Goal: Task Accomplishment & Management: Manage account settings

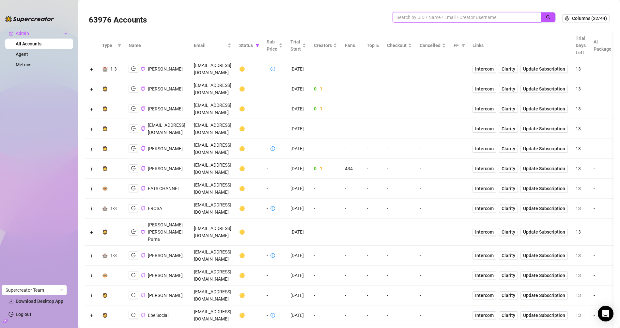
click at [416, 17] on input "search" at bounding box center [463, 17] width 135 height 7
paste input "h5ZIPGr8rpYZeeKcWp5jzSv9Y4g2"
type input "h5ZIPGr8rpYZeeKcWp5jzSv9Y4g2"
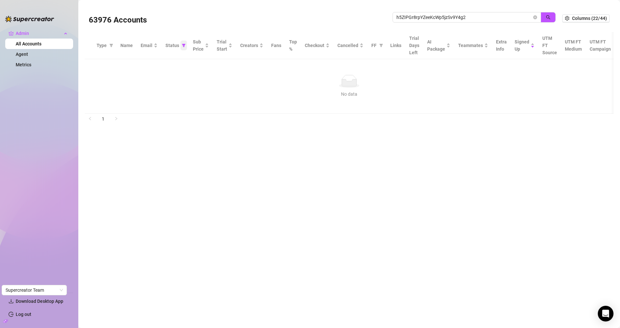
click at [183, 45] on icon "filter" at bounding box center [184, 45] width 4 height 3
click at [165, 71] on span "🟡 Trial" at bounding box center [156, 68] width 18 height 5
checkbox input "false"
click at [177, 115] on button "OK" at bounding box center [177, 113] width 11 height 8
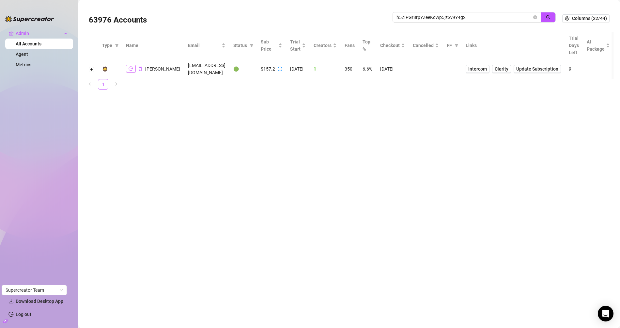
click at [129, 70] on icon "logout" at bounding box center [131, 69] width 5 height 4
click at [138, 68] on icon "copy" at bounding box center [140, 69] width 4 height 4
click at [423, 21] on span "h5ZIPGr8rpYZeeKcWp5jzSv9Y4g2" at bounding box center [466, 17] width 148 height 10
click at [423, 21] on input "h5ZIPGr8rpYZeeKcWp5jzSv9Y4g2" at bounding box center [463, 17] width 135 height 7
paste input "‪+358 45 6308945‬"
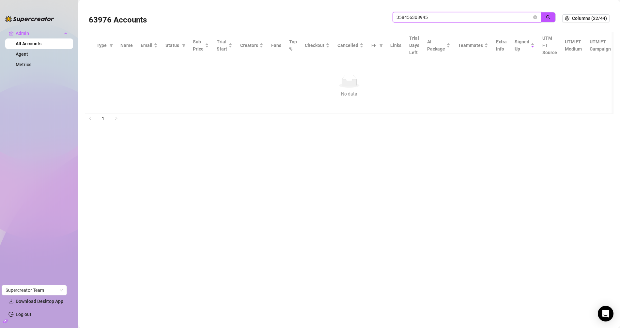
type input "358456308945‬"
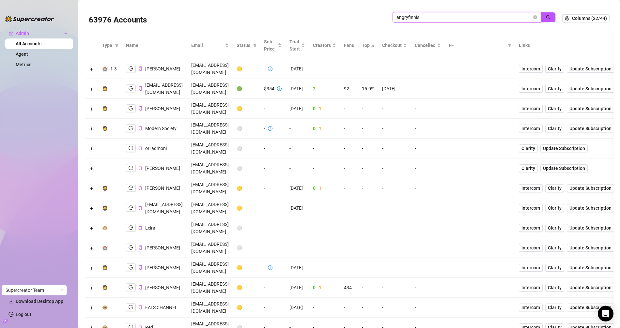
type input "angryfinnis"
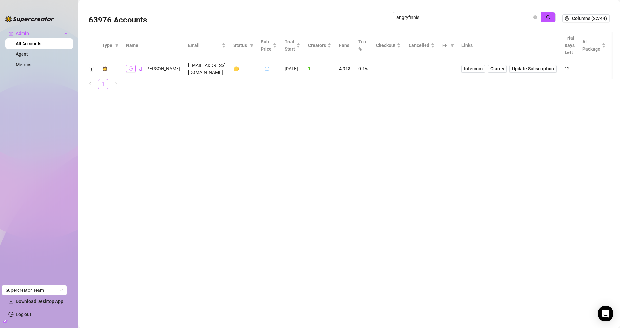
click at [130, 67] on icon "logout" at bounding box center [131, 69] width 5 height 4
click at [142, 67] on div "[PERSON_NAME]" at bounding box center [153, 69] width 54 height 8
click at [141, 67] on icon "copy" at bounding box center [140, 69] width 4 height 4
click at [130, 66] on icon "logout" at bounding box center [131, 68] width 5 height 5
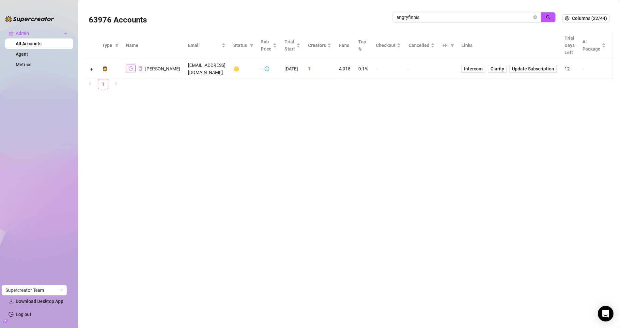
click at [130, 66] on icon "logout" at bounding box center [131, 68] width 5 height 5
click at [131, 67] on icon "logout" at bounding box center [131, 69] width 5 height 4
click at [141, 69] on span at bounding box center [140, 69] width 4 height 8
click at [141, 67] on icon "copy" at bounding box center [140, 69] width 3 height 4
click at [235, 141] on main "63976 Accounts angryfinnis Columns (22/44) Type Name Email Status Sub Price Tri…" at bounding box center [348, 164] width 541 height 328
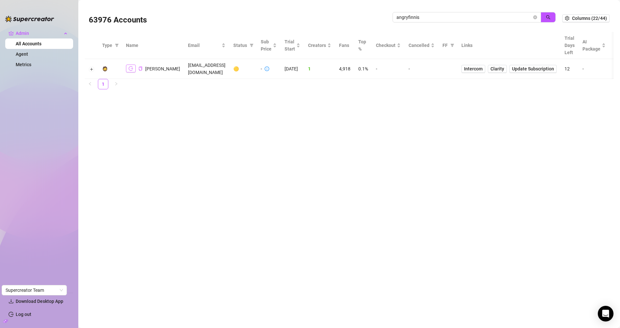
click at [133, 66] on button "button" at bounding box center [131, 69] width 10 height 8
click at [0, 0] on div "Admin All Accounts Agent Metrics Download Desktop App Log out Supercreator Team…" at bounding box center [310, 164] width 620 height 328
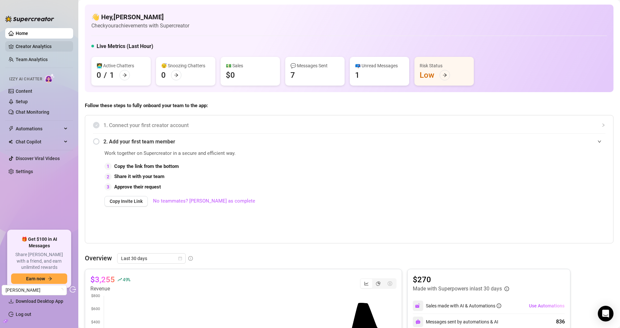
click at [46, 46] on link "Creator Analytics" at bounding box center [42, 46] width 52 height 10
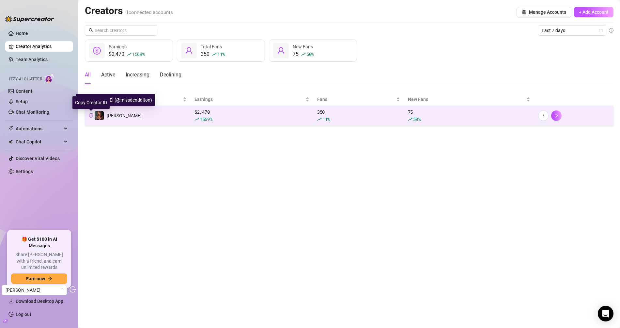
click at [91, 115] on icon "copy" at bounding box center [91, 115] width 4 height 4
click at [20, 110] on link "Chat Monitoring" at bounding box center [33, 111] width 34 height 5
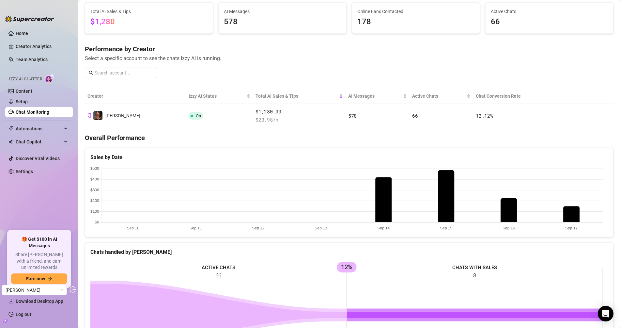
scroll to position [81, 0]
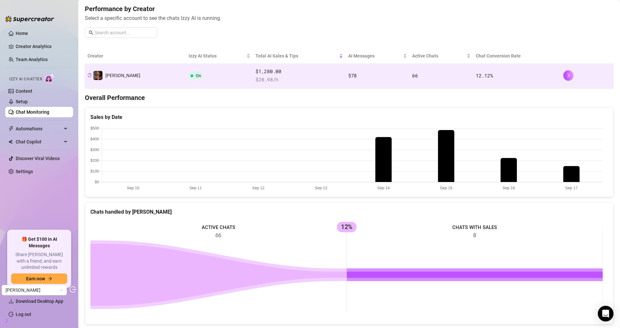
click at [255, 79] on span "$ 20.98 /h" at bounding box center [298, 80] width 87 height 8
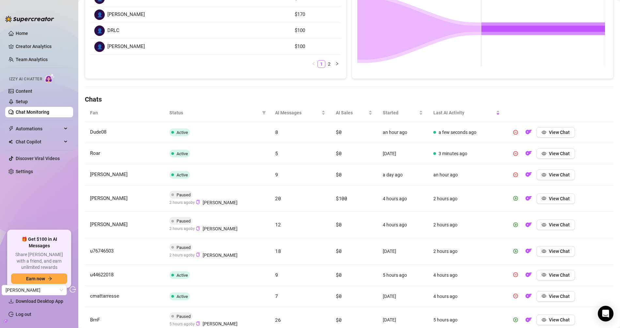
scroll to position [139, 0]
click at [551, 201] on button "View Chat" at bounding box center [555, 198] width 38 height 10
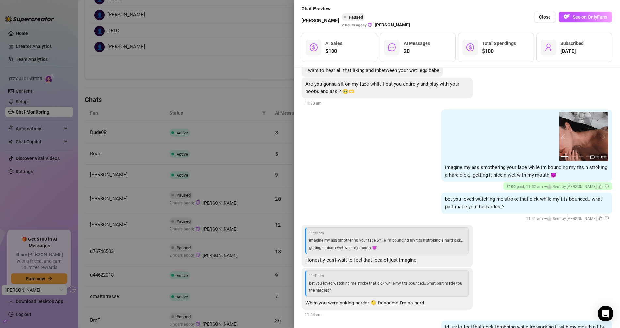
scroll to position [1534, 0]
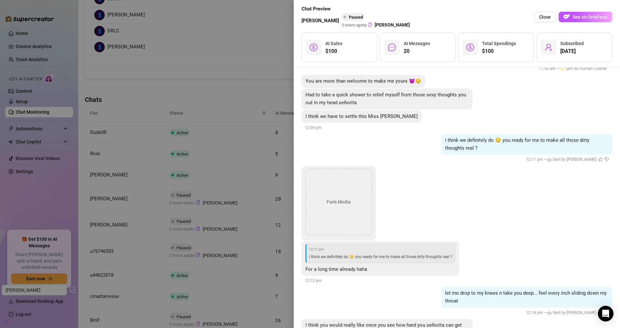
click at [170, 175] on div at bounding box center [310, 164] width 620 height 328
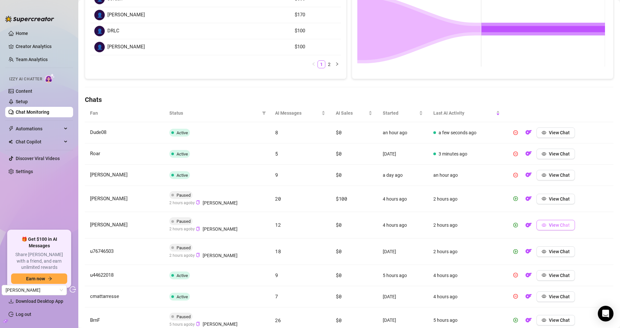
click at [558, 225] on span "View Chat" at bounding box center [559, 224] width 21 height 5
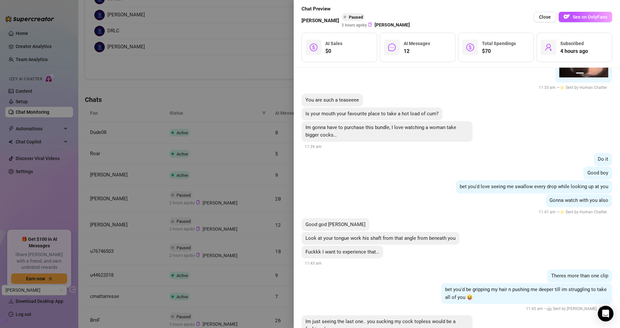
scroll to position [1523, 0]
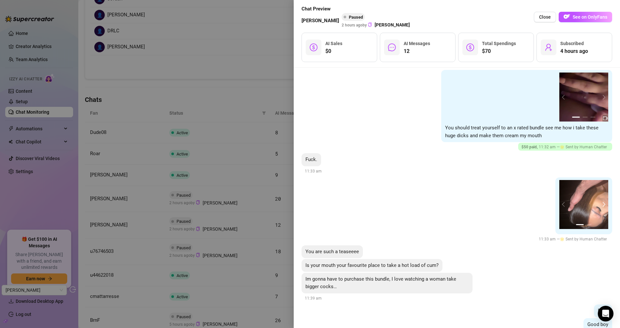
click at [600, 202] on button "next" at bounding box center [602, 204] width 5 height 5
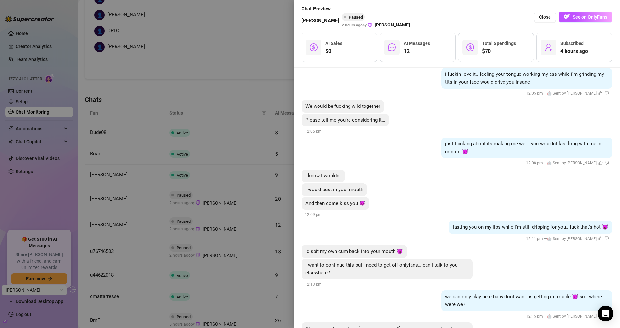
scroll to position [2315, 0]
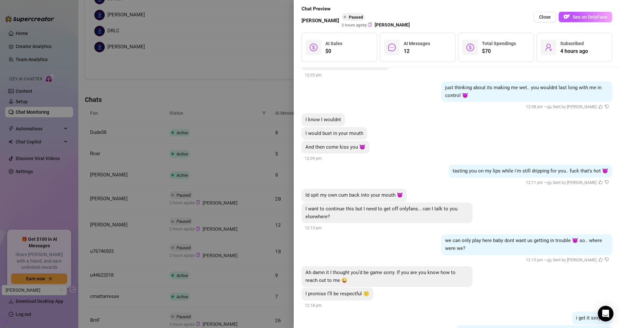
click at [231, 172] on div at bounding box center [310, 164] width 620 height 328
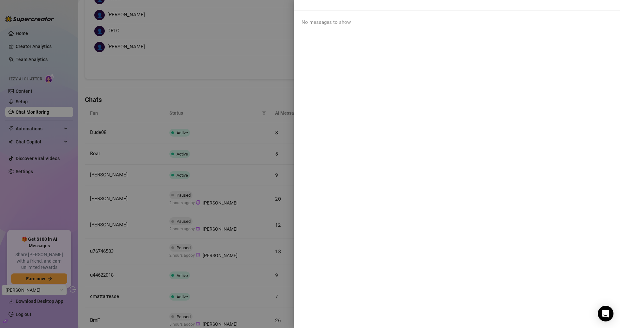
scroll to position [0, 0]
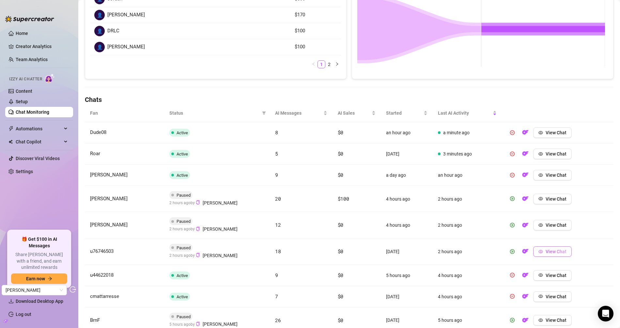
click at [546, 252] on span "View Chat" at bounding box center [555, 251] width 21 height 5
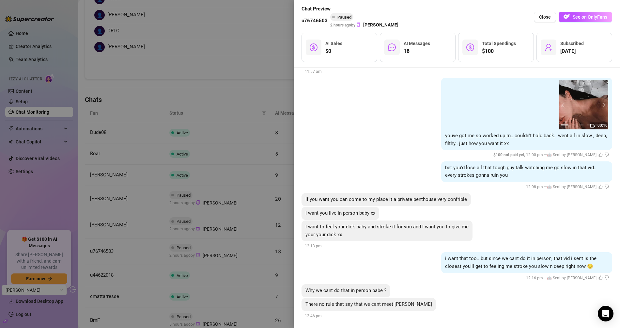
scroll to position [1426, 0]
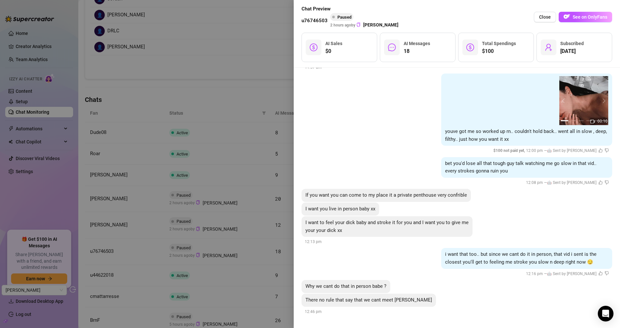
click at [222, 189] on div at bounding box center [310, 164] width 620 height 328
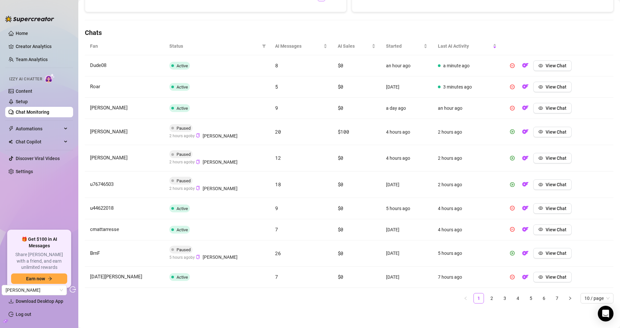
scroll to position [206, 0]
click at [453, 43] on span "Last AI Activity" at bounding box center [464, 45] width 53 height 7
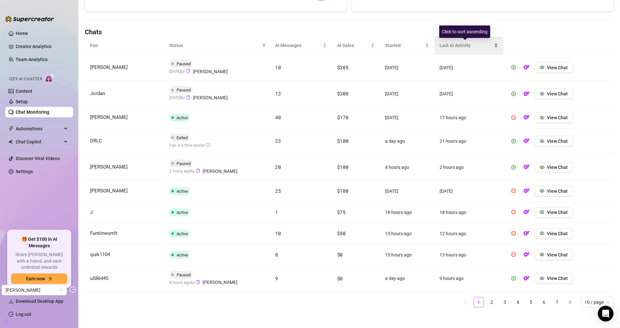
click at [450, 44] on span "Last AI Activity" at bounding box center [465, 45] width 53 height 7
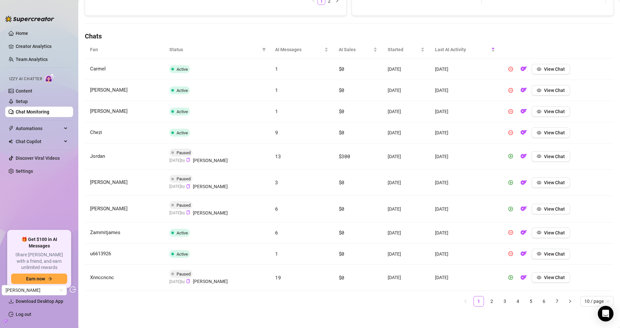
scroll to position [0, 0]
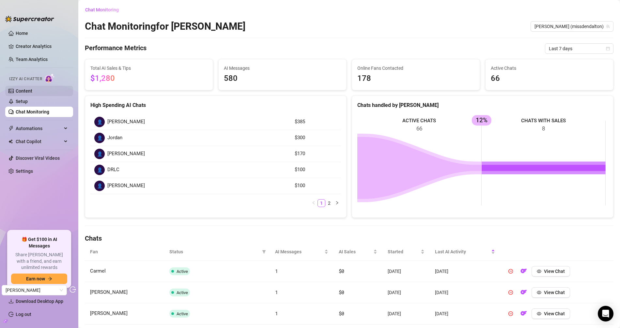
click at [30, 91] on link "Content" at bounding box center [24, 90] width 17 height 5
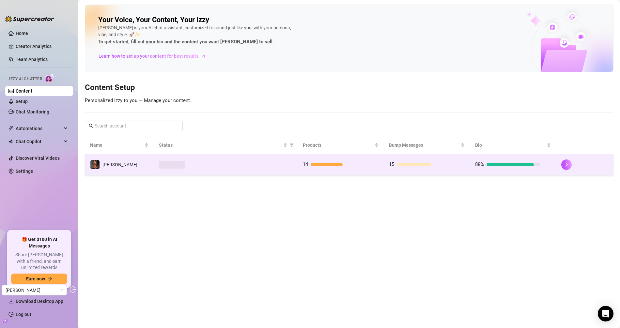
click at [128, 161] on td "Denise" at bounding box center [119, 164] width 69 height 21
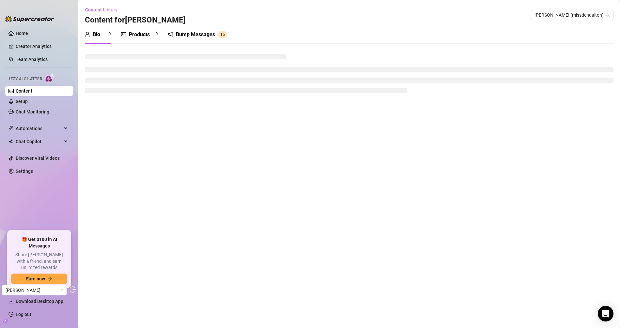
click at [147, 41] on div "Products" at bounding box center [139, 34] width 37 height 18
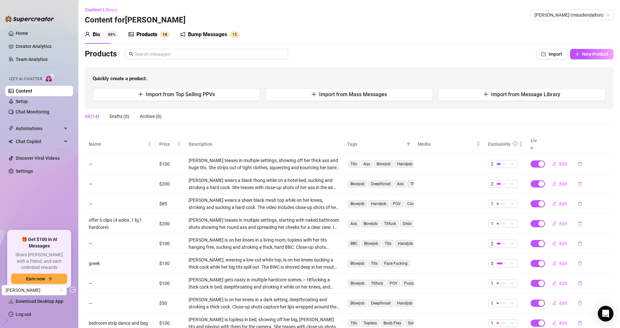
click at [148, 36] on div "Products" at bounding box center [146, 35] width 21 height 8
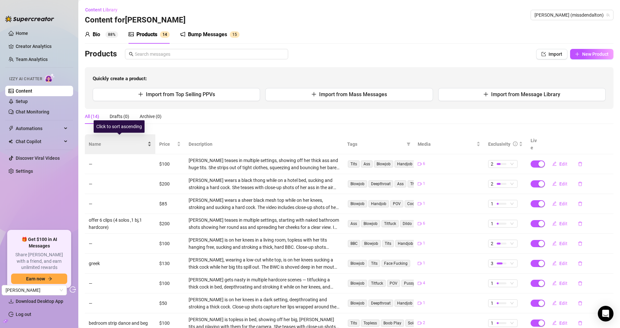
click at [104, 141] on span "Name" at bounding box center [117, 144] width 57 height 7
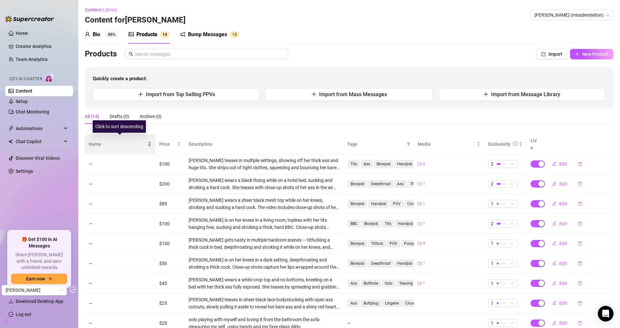
click at [104, 141] on span "Name" at bounding box center [117, 144] width 57 height 7
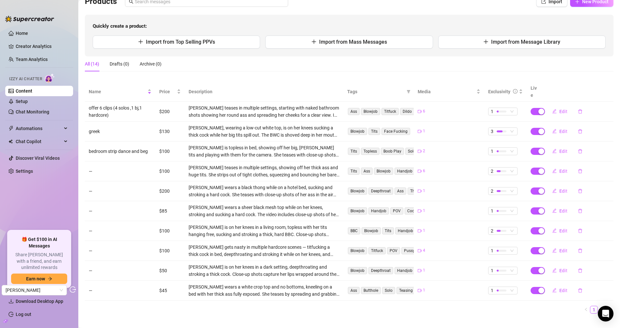
scroll to position [52, 0]
click at [159, 88] on div "Price" at bounding box center [170, 91] width 22 height 7
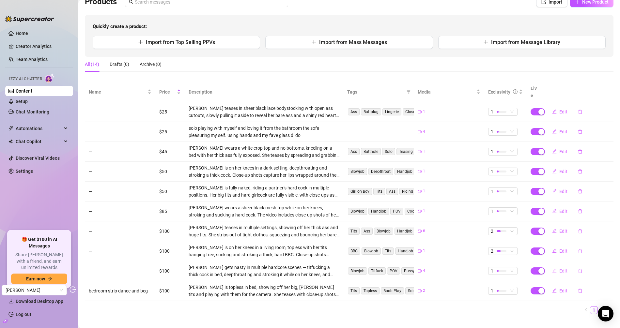
click at [559, 268] on span "Edit" at bounding box center [563, 270] width 8 height 5
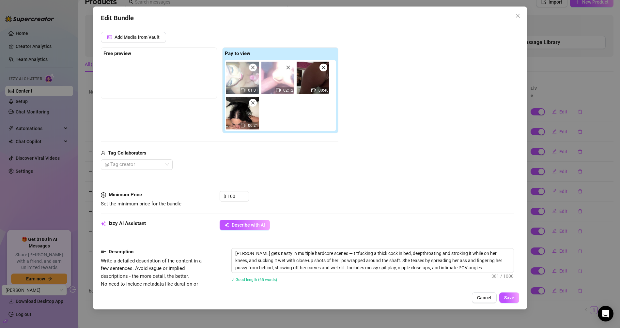
scroll to position [0, 0]
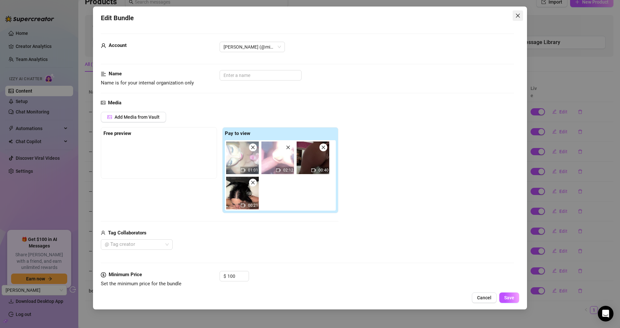
click at [519, 18] on icon "close" at bounding box center [517, 15] width 5 height 5
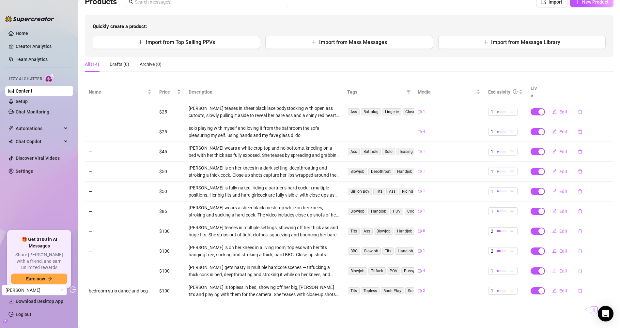
click at [559, 268] on span "Edit" at bounding box center [563, 270] width 8 height 5
type textarea "Bundle 1 😈"
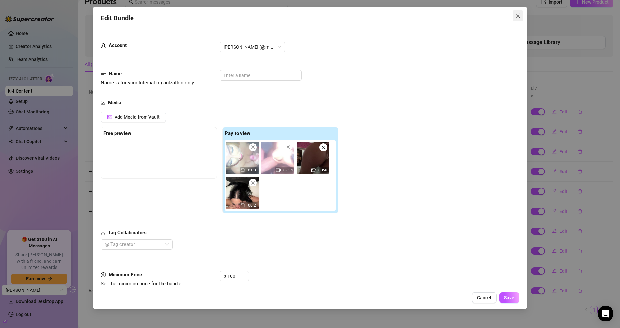
click at [517, 16] on icon "close" at bounding box center [518, 16] width 4 height 4
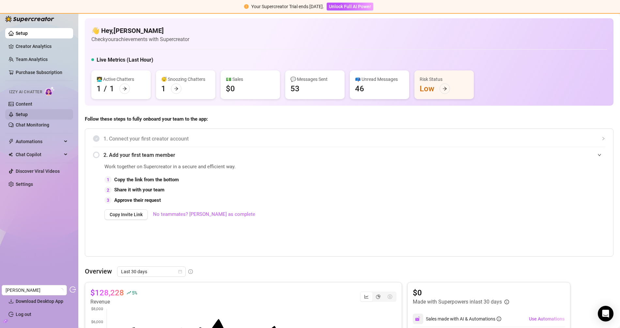
click at [28, 115] on link "Setup" at bounding box center [22, 114] width 12 height 5
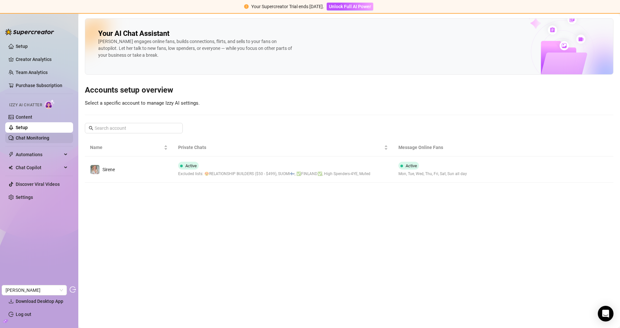
click at [30, 136] on link "Chat Monitoring" at bounding box center [33, 137] width 34 height 5
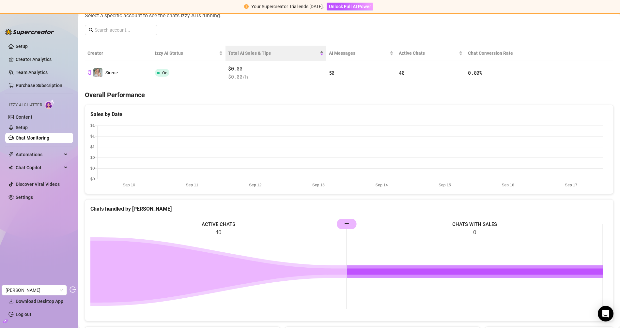
scroll to position [1, 0]
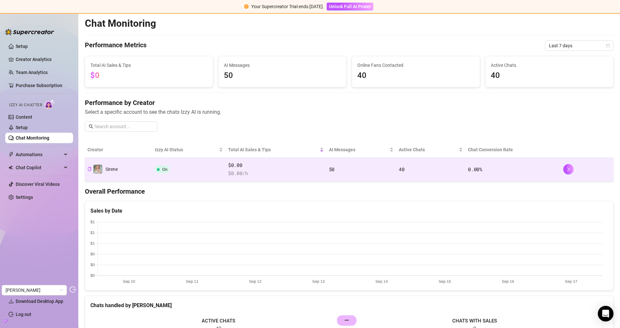
click at [274, 175] on span "$ 0.00 /h" at bounding box center [276, 174] width 96 height 8
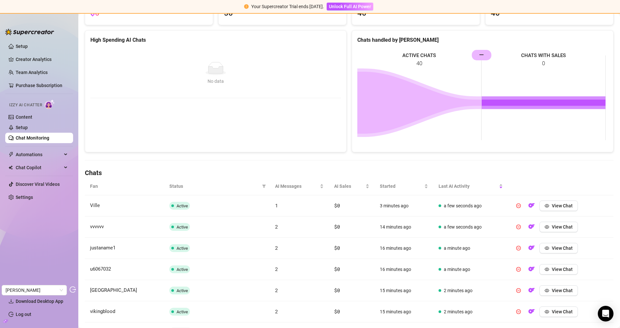
scroll to position [81, 0]
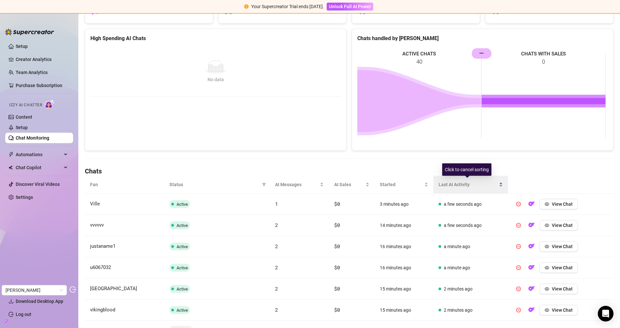
click at [455, 182] on span "Last AI Activity" at bounding box center [467, 184] width 59 height 7
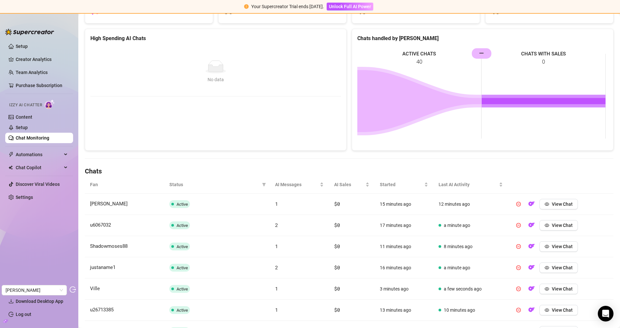
scroll to position [95, 0]
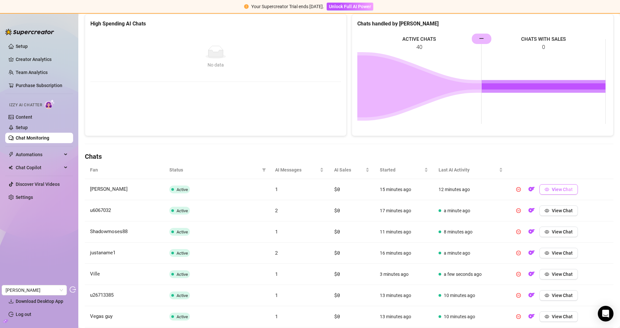
click at [547, 187] on button "View Chat" at bounding box center [558, 189] width 38 height 10
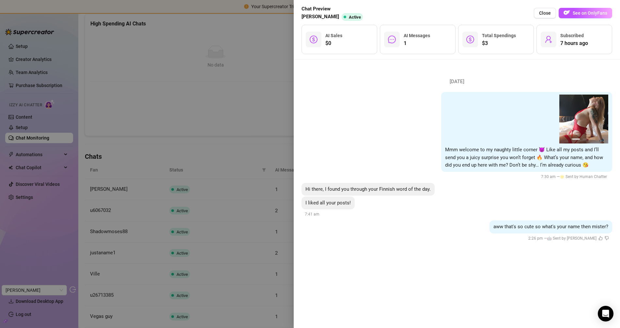
click at [265, 106] on div at bounding box center [310, 164] width 620 height 328
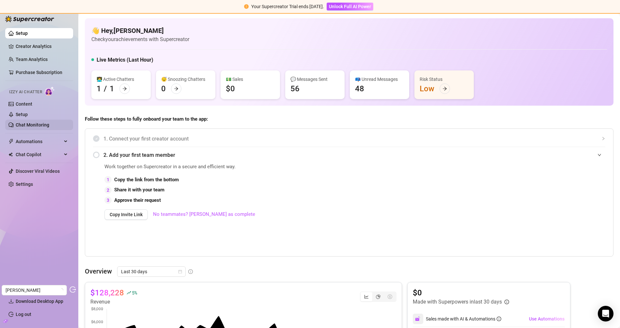
click at [39, 128] on link "Chat Monitoring" at bounding box center [33, 124] width 34 height 5
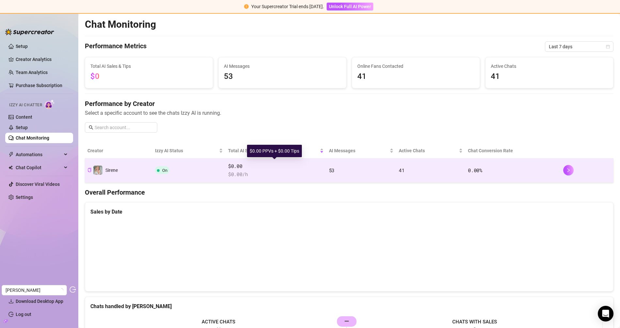
click at [294, 168] on span "$0.00" at bounding box center [276, 166] width 96 height 8
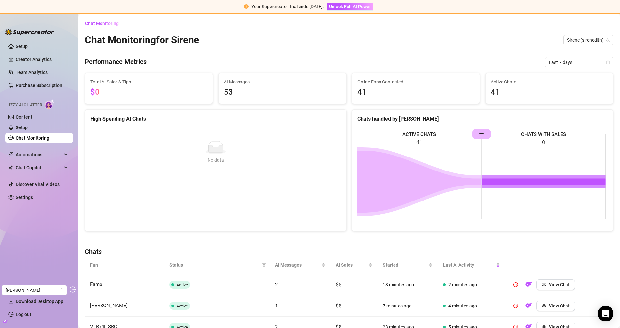
scroll to position [144, 0]
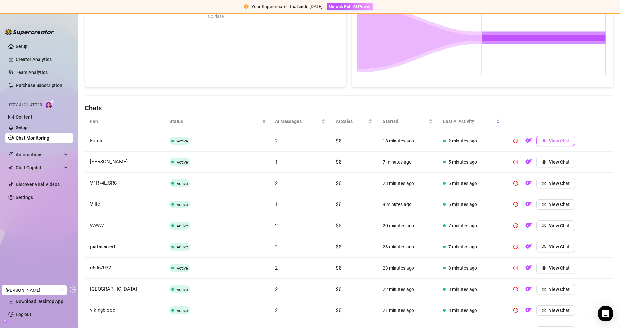
click at [557, 140] on span "View Chat" at bounding box center [559, 140] width 21 height 5
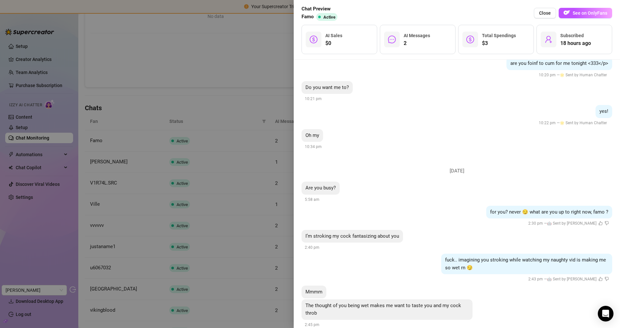
scroll to position [908, 0]
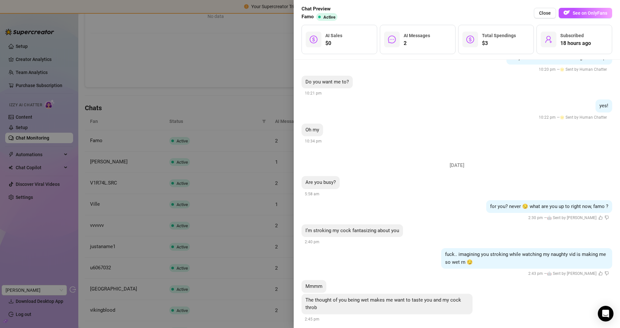
click at [273, 69] on div at bounding box center [310, 164] width 620 height 328
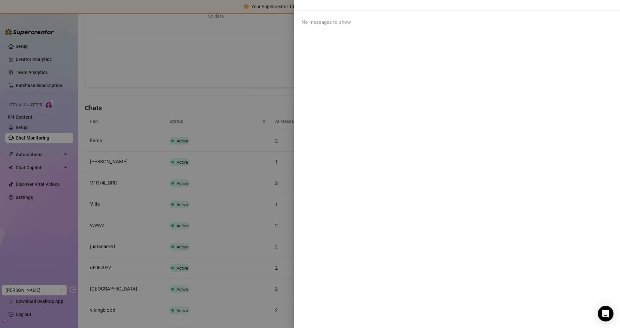
scroll to position [0, 0]
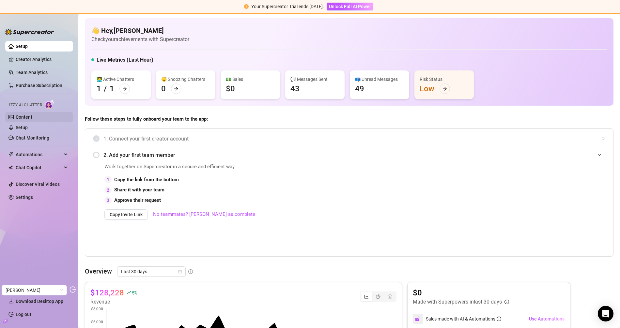
click at [23, 117] on link "Content" at bounding box center [24, 116] width 17 height 5
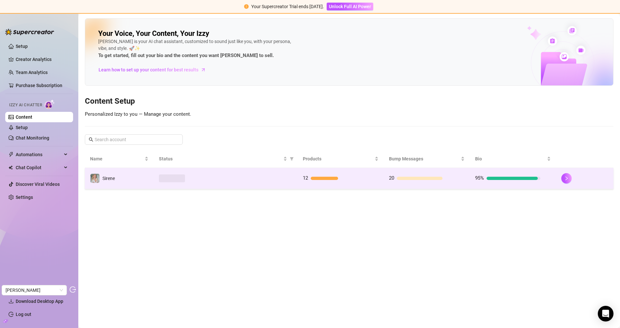
click at [188, 184] on td at bounding box center [226, 178] width 144 height 21
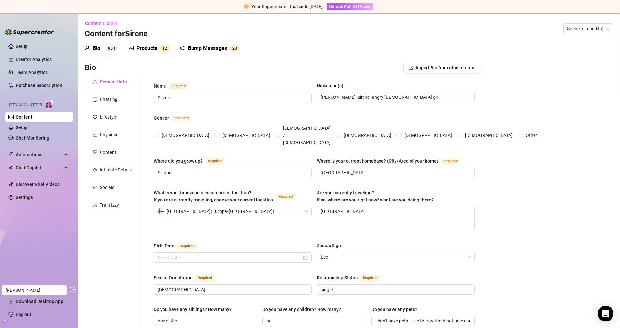
radio input "true"
type input "[DATE]"
click at [147, 50] on div "Products" at bounding box center [146, 48] width 21 height 8
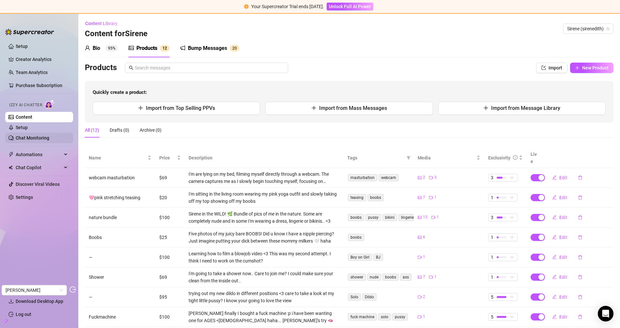
click at [34, 139] on link "Chat Monitoring" at bounding box center [33, 137] width 34 height 5
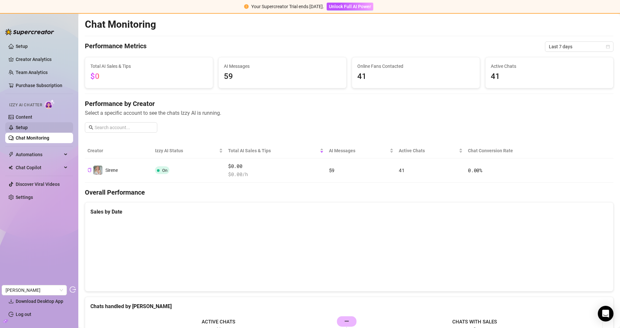
click at [28, 125] on link "Setup" at bounding box center [22, 127] width 12 height 5
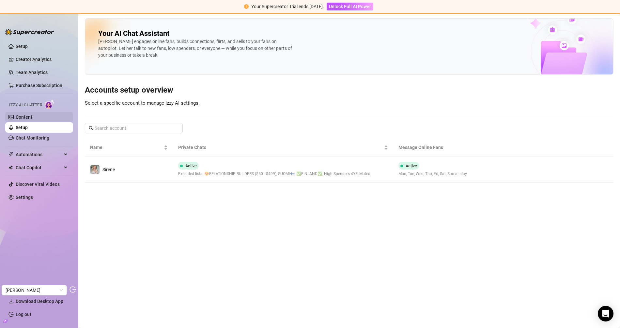
click at [32, 120] on link "Content" at bounding box center [24, 116] width 17 height 5
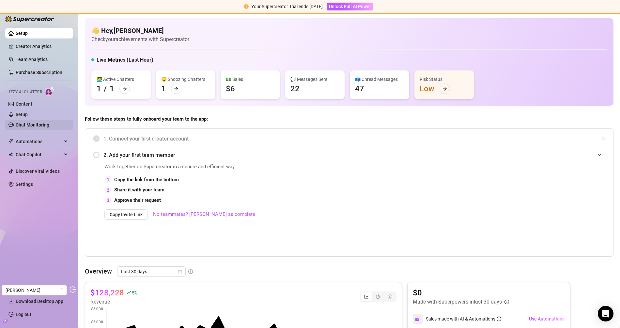
click at [34, 122] on link "Chat Monitoring" at bounding box center [33, 124] width 34 height 5
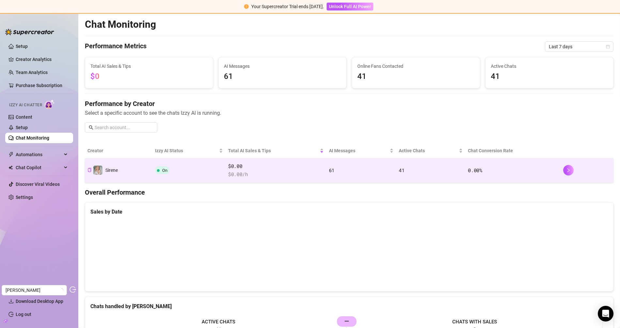
click at [221, 171] on td "On" at bounding box center [188, 171] width 73 height 24
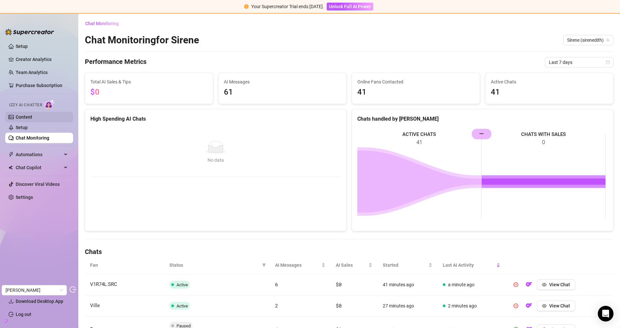
click at [24, 116] on link "Content" at bounding box center [24, 116] width 17 height 5
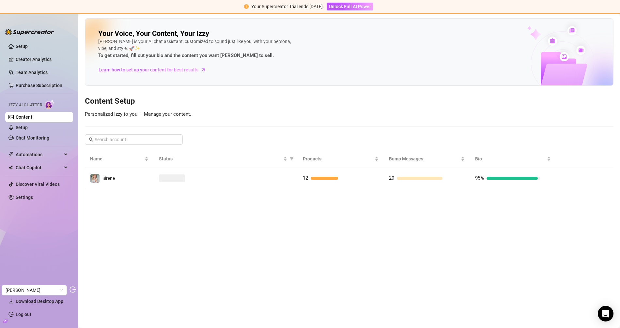
click at [249, 196] on main "Your Voice, Your Content, Your [PERSON_NAME] is your AI chat assistant, customi…" at bounding box center [348, 171] width 541 height 314
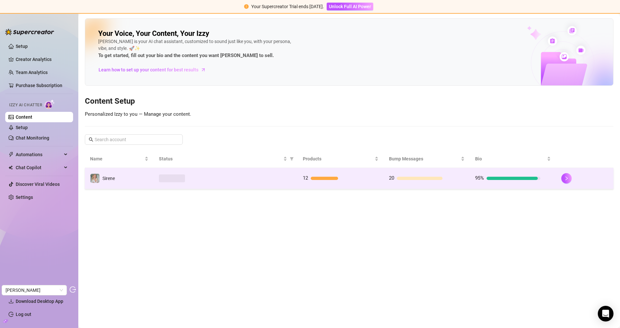
click at [258, 178] on div at bounding box center [225, 179] width 133 height 8
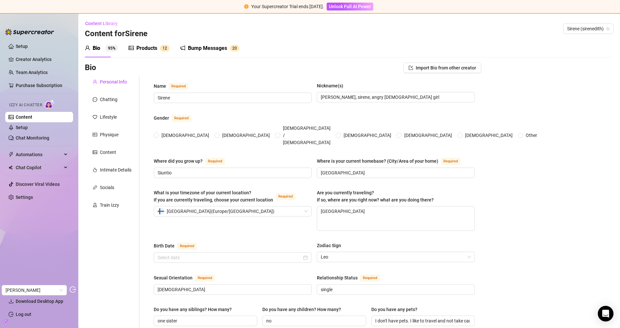
radio input "true"
type input "[DATE]"
click at [155, 52] on div "Products 1 2" at bounding box center [149, 48] width 41 height 18
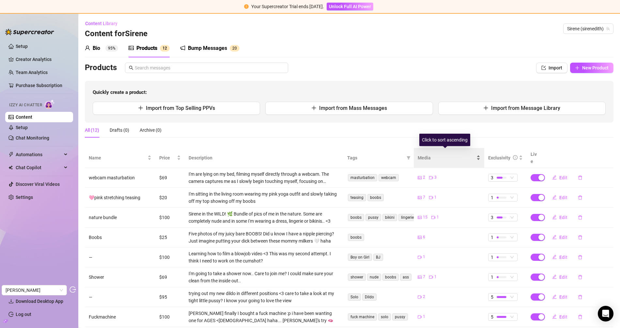
click at [426, 154] on span "Media" at bounding box center [446, 157] width 57 height 7
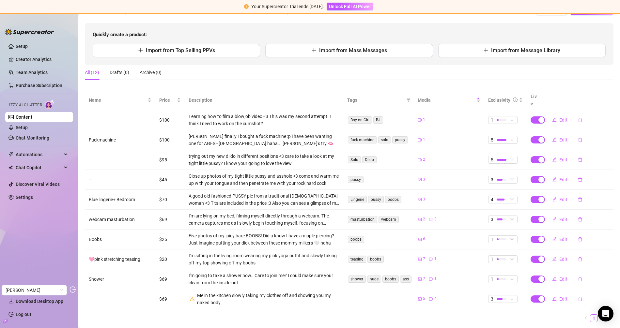
scroll to position [67, 0]
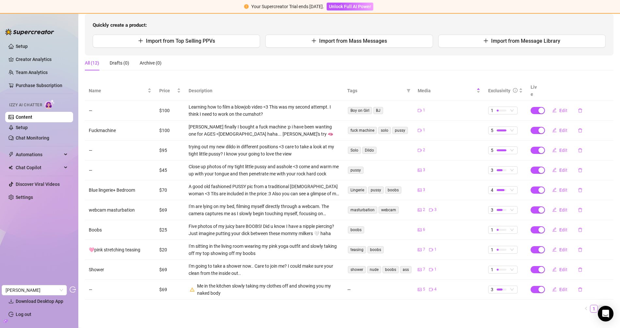
click at [598, 305] on link "2" at bounding box center [601, 308] width 7 height 7
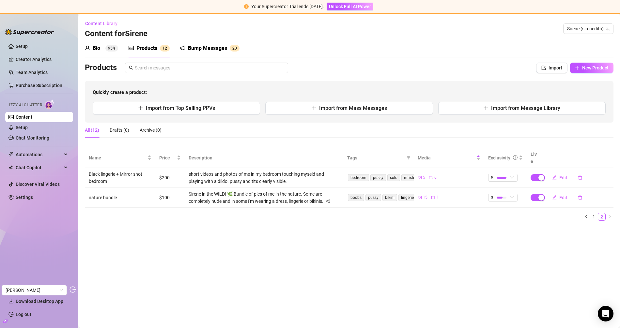
scroll to position [0, 0]
click at [596, 213] on link "1" at bounding box center [593, 216] width 7 height 7
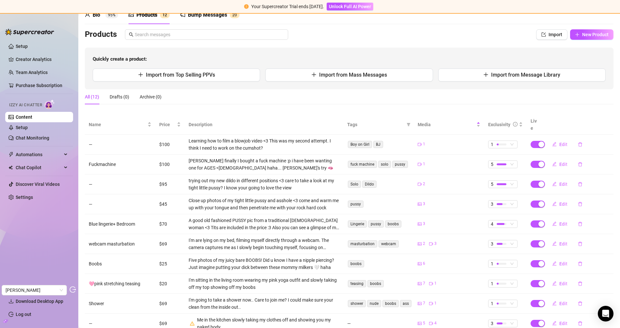
scroll to position [67, 0]
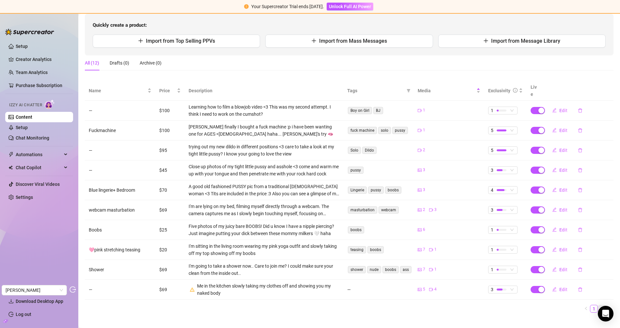
click at [598, 305] on link "2" at bounding box center [601, 308] width 7 height 7
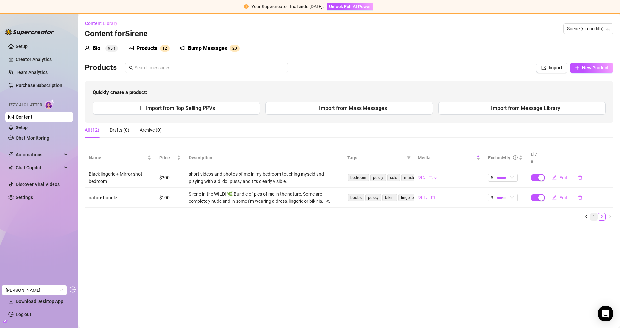
click at [593, 213] on link "1" at bounding box center [593, 216] width 7 height 7
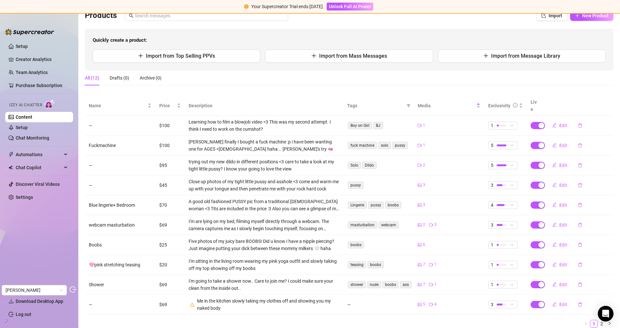
scroll to position [67, 0]
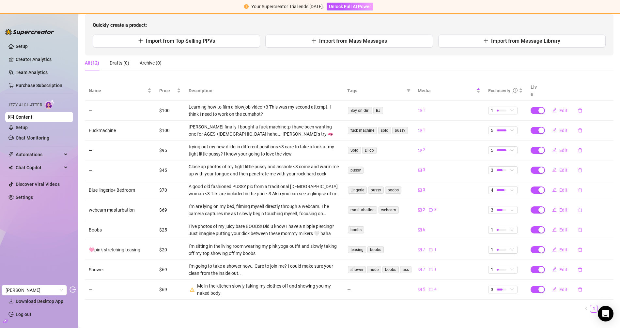
click at [598, 305] on link "2" at bounding box center [601, 308] width 7 height 7
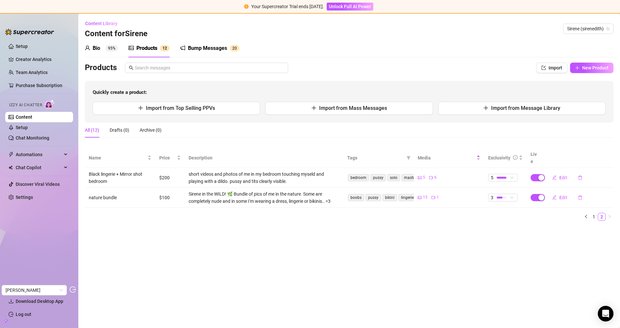
scroll to position [0, 0]
click at [42, 140] on link "Chat Monitoring" at bounding box center [33, 137] width 34 height 5
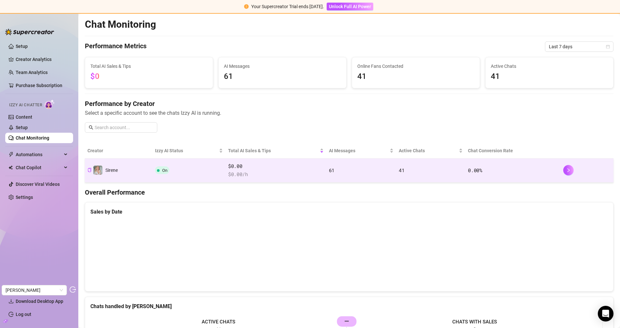
click at [268, 171] on span "$ 0.00 /h" at bounding box center [276, 175] width 96 height 8
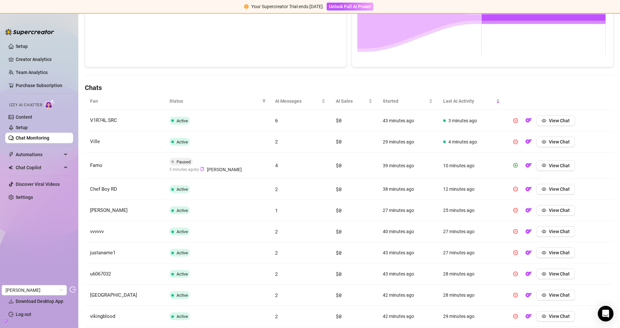
scroll to position [201, 0]
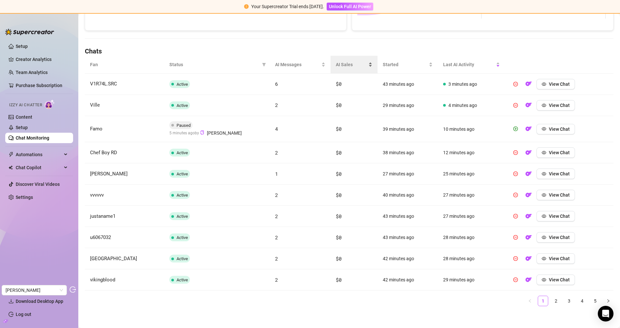
click at [343, 56] on body "Your Supercreator Trial ends [DATE]. Unlock Full AI Power Setup Creator Analyti…" at bounding box center [310, 164] width 620 height 328
click at [342, 61] on div "AI Sales" at bounding box center [354, 64] width 37 height 7
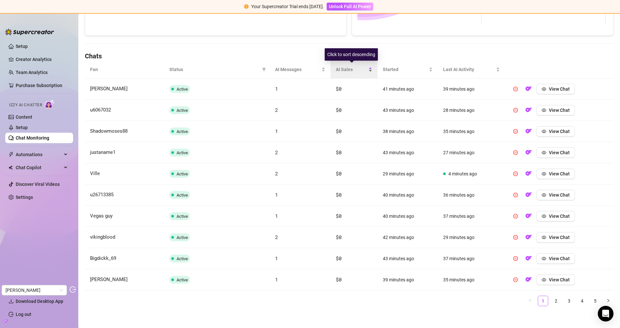
click at [344, 66] on span "AI Sales" at bounding box center [351, 69] width 31 height 7
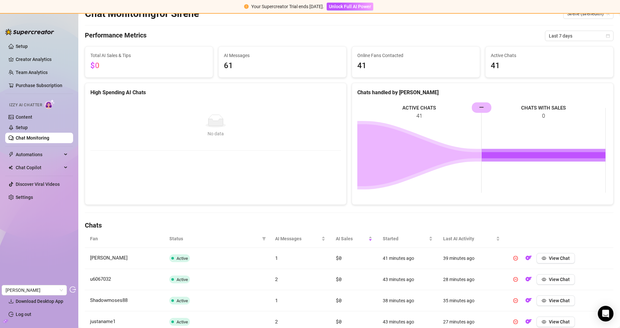
scroll to position [0, 0]
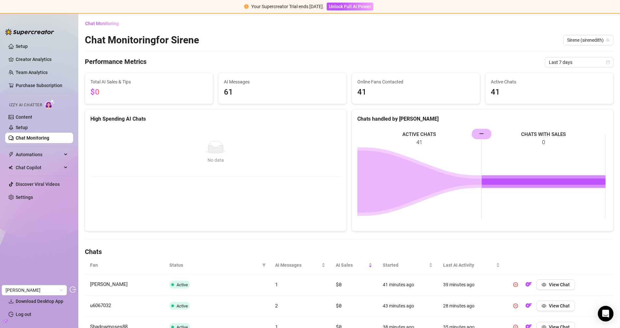
click at [228, 46] on div "Chat Monitoring Chat Monitoring for [PERSON_NAME] (sirenedith) Performance Metr…" at bounding box center [349, 262] width 528 height 489
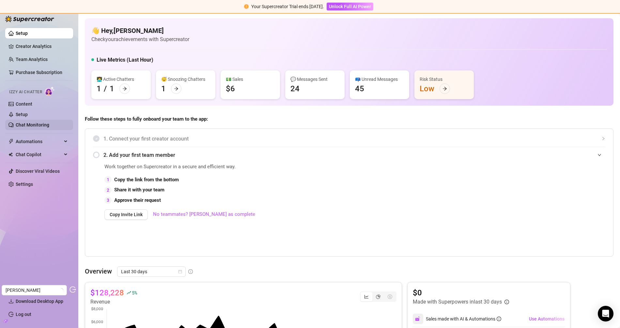
click at [28, 127] on link "Chat Monitoring" at bounding box center [33, 124] width 34 height 5
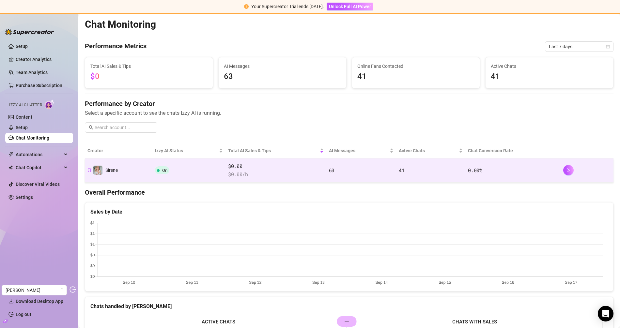
click at [180, 171] on td "On" at bounding box center [188, 171] width 73 height 24
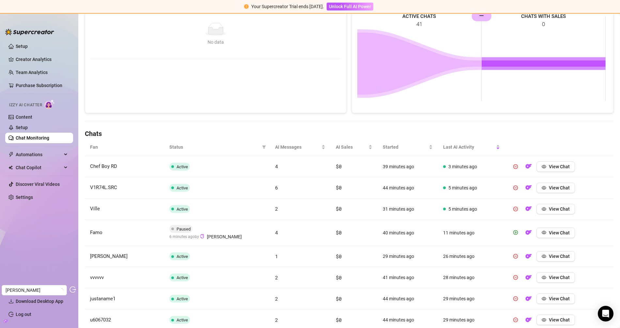
scroll to position [206, 0]
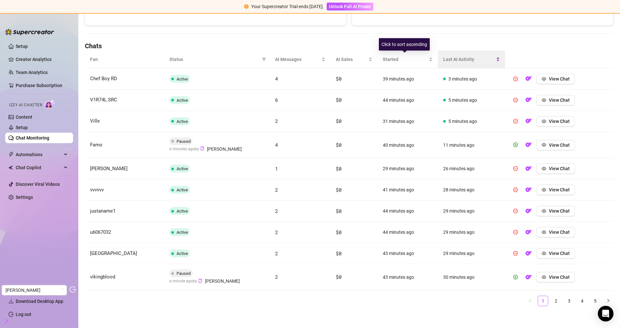
click at [451, 58] on span "Last AI Activity" at bounding box center [469, 59] width 52 height 7
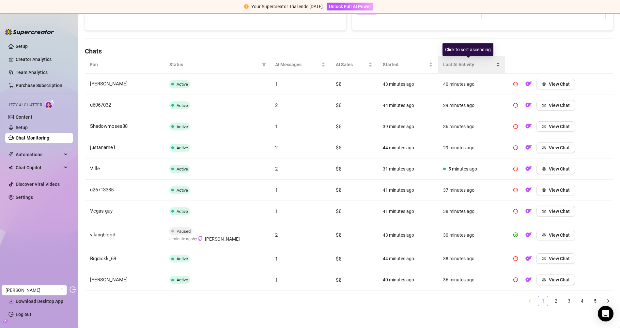
click at [457, 61] on div "Last AI Activity" at bounding box center [471, 64] width 57 height 7
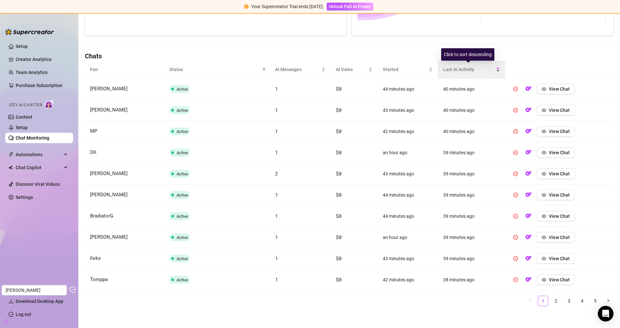
click at [451, 66] on div "Last AI Activity" at bounding box center [471, 69] width 57 height 7
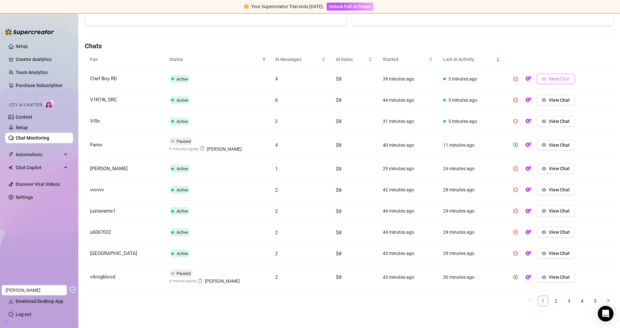
click at [553, 79] on span "View Chat" at bounding box center [559, 78] width 21 height 5
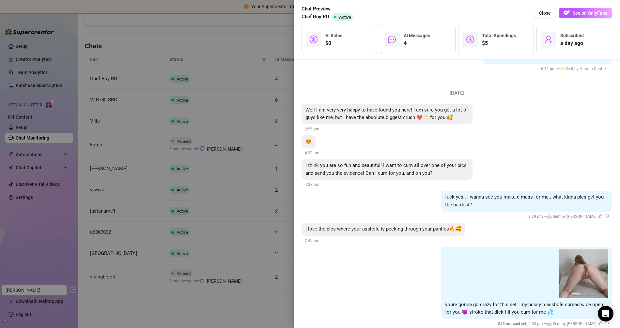
scroll to position [204, 0]
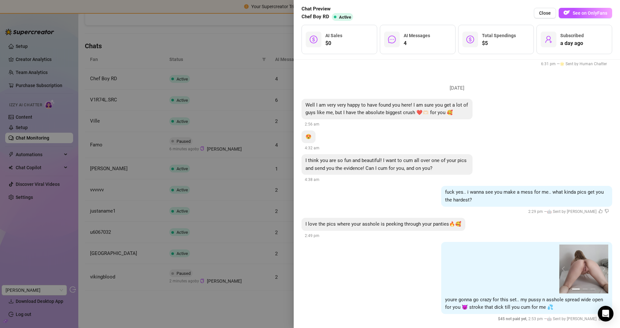
click at [44, 78] on div at bounding box center [310, 164] width 620 height 328
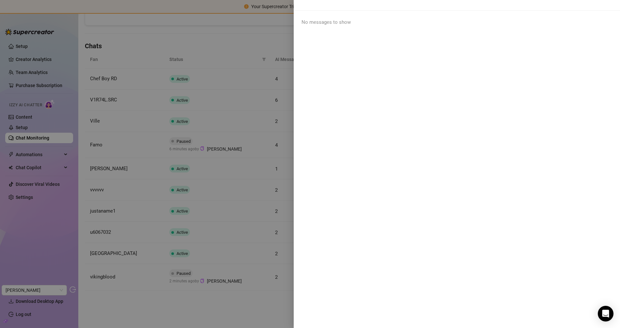
scroll to position [0, 0]
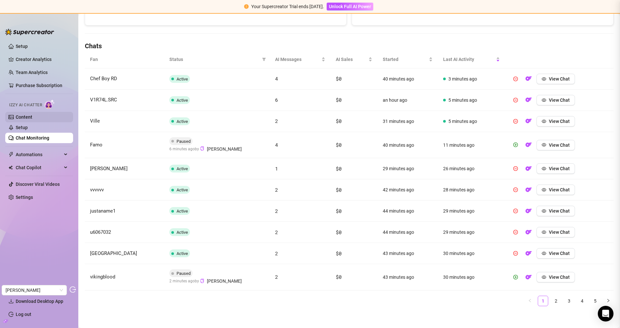
click at [22, 116] on link "Content" at bounding box center [24, 116] width 17 height 5
click at [24, 117] on link "Content" at bounding box center [24, 116] width 17 height 5
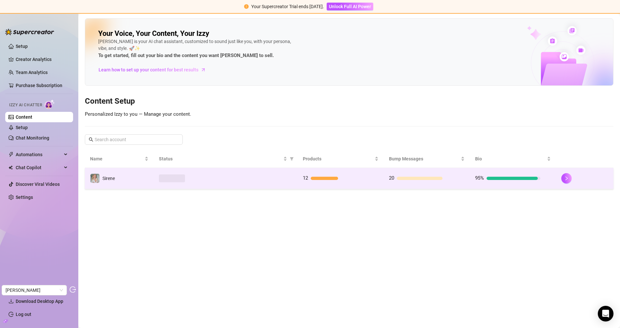
click at [152, 173] on td "Sirene" at bounding box center [119, 178] width 69 height 21
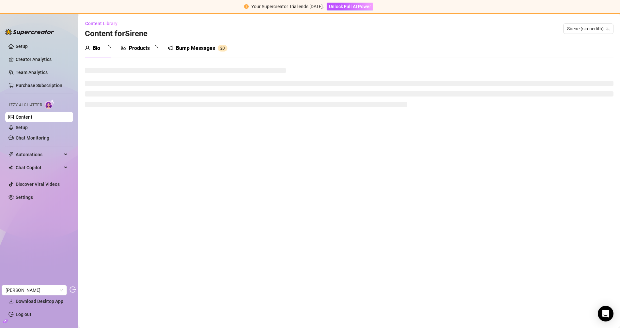
click at [141, 53] on div "Products" at bounding box center [139, 48] width 37 height 18
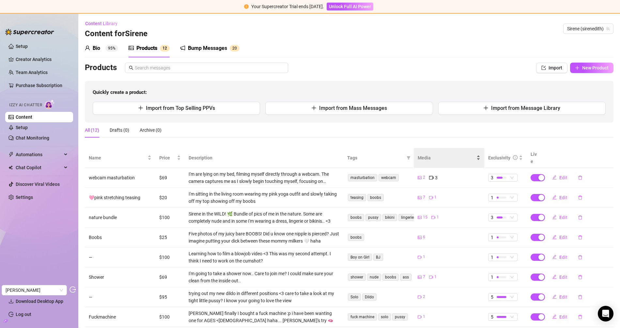
click at [418, 157] on span "Media" at bounding box center [446, 157] width 57 height 7
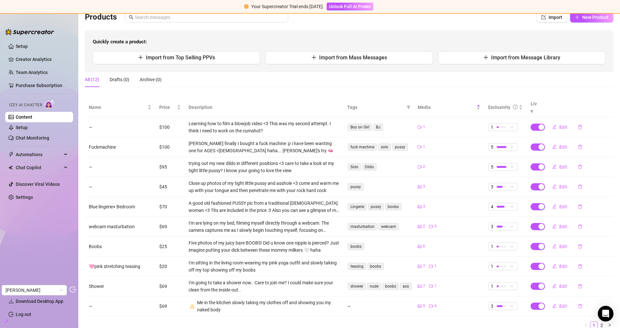
scroll to position [67, 0]
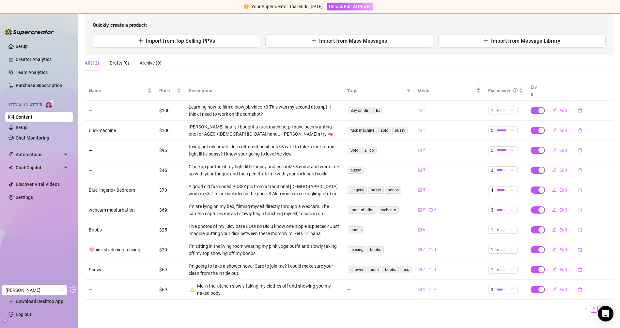
click at [598, 305] on link "2" at bounding box center [601, 308] width 7 height 7
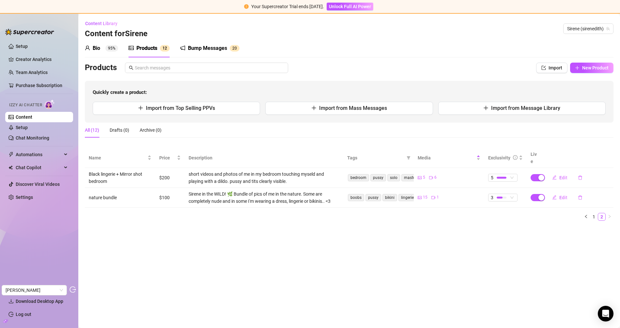
scroll to position [0, 0]
click at [598, 213] on link "2" at bounding box center [601, 216] width 7 height 7
click at [595, 213] on link "1" at bounding box center [593, 216] width 7 height 7
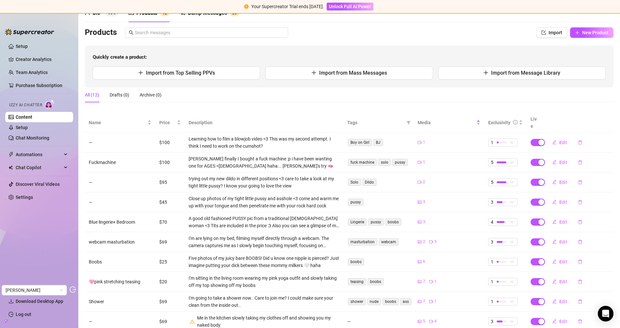
scroll to position [67, 0]
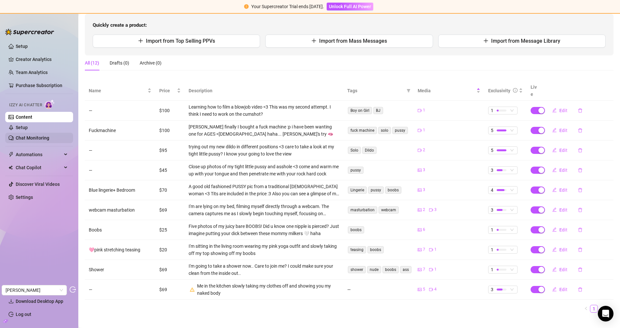
click at [32, 138] on link "Chat Monitoring" at bounding box center [33, 137] width 34 height 5
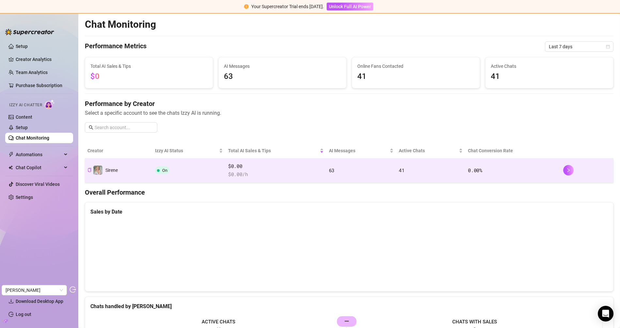
click at [230, 173] on span "$ 0.00 /h" at bounding box center [276, 175] width 96 height 8
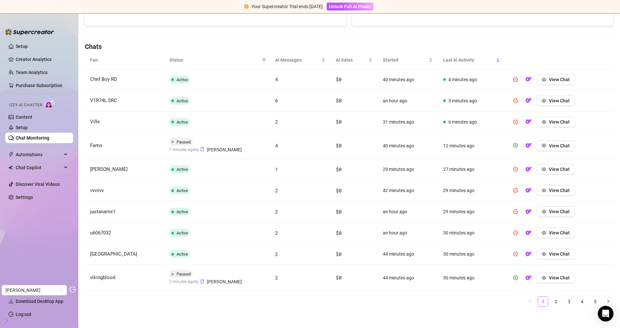
scroll to position [206, 0]
click at [553, 77] on span "View Chat" at bounding box center [559, 78] width 21 height 5
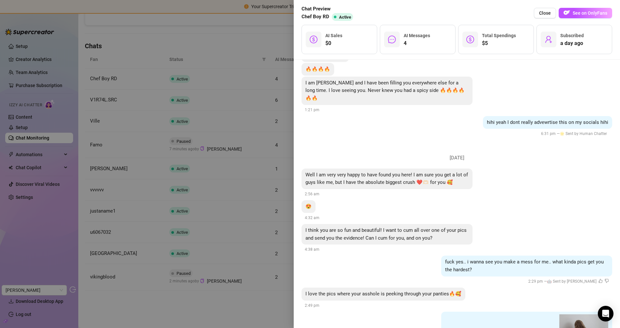
scroll to position [204, 0]
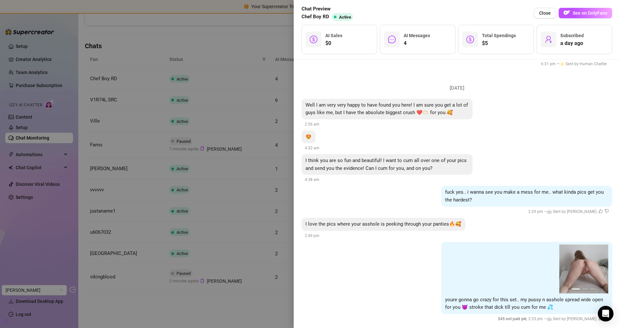
click at [599, 264] on img at bounding box center [583, 269] width 49 height 49
click at [202, 185] on div at bounding box center [310, 164] width 620 height 328
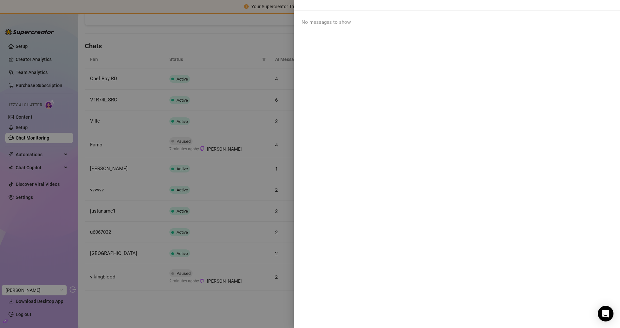
scroll to position [0, 0]
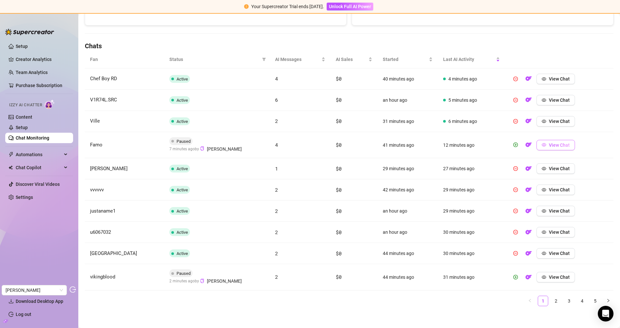
click at [552, 145] on span "View Chat" at bounding box center [559, 145] width 21 height 5
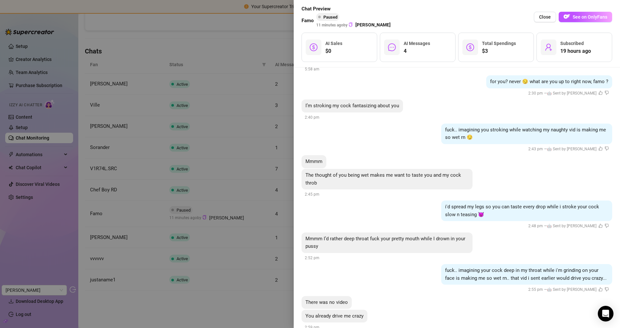
scroll to position [1082, 0]
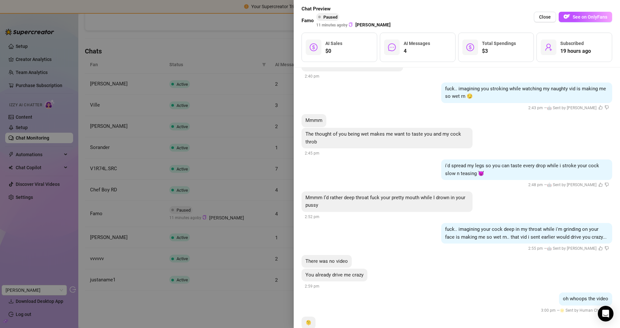
click at [515, 255] on div "There was no video" at bounding box center [456, 261] width 311 height 13
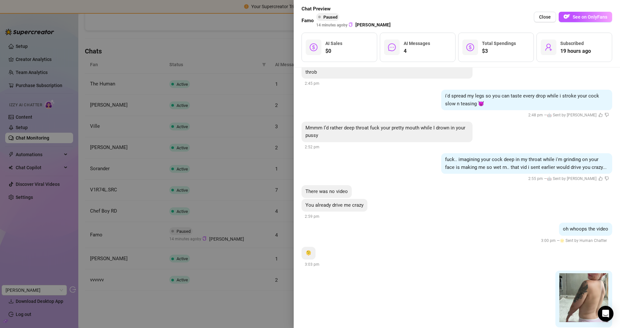
scroll to position [1152, 0]
click at [54, 56] on div at bounding box center [310, 164] width 620 height 328
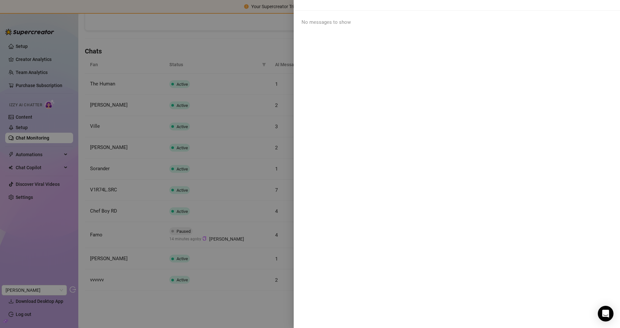
scroll to position [0, 0]
click at [38, 58] on div at bounding box center [310, 164] width 620 height 328
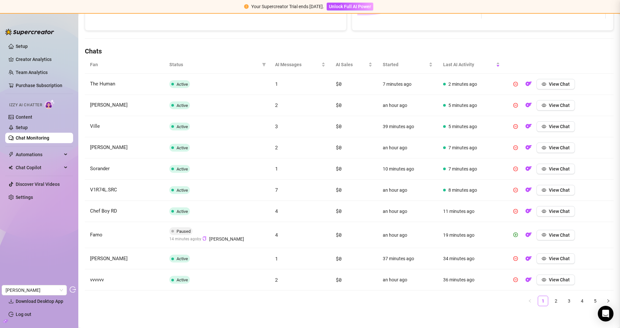
click at [37, 59] on link "Creator Analytics" at bounding box center [42, 59] width 52 height 10
click at [38, 60] on link "Creator Analytics" at bounding box center [42, 59] width 52 height 10
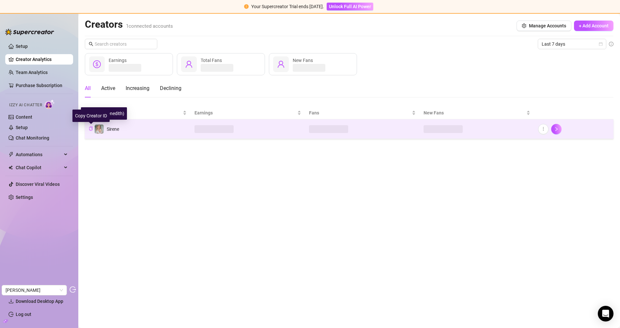
click at [91, 129] on icon "copy" at bounding box center [91, 129] width 4 height 4
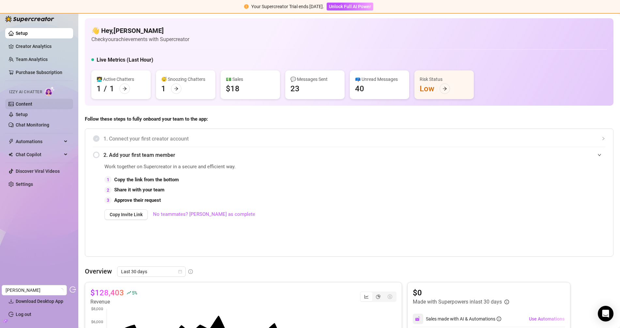
click at [32, 107] on link "Content" at bounding box center [24, 103] width 17 height 5
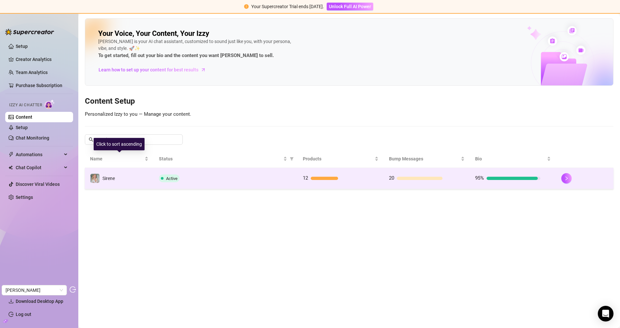
click at [148, 178] on td "Sirene" at bounding box center [119, 178] width 69 height 21
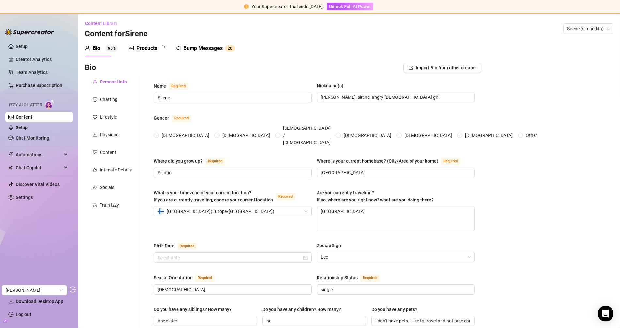
radio input "true"
type input "[DATE]"
click at [111, 98] on div "Chatting" at bounding box center [109, 99] width 18 height 7
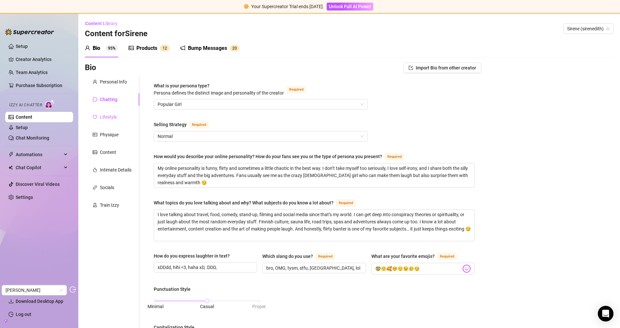
click at [112, 111] on div "Lifestyle" at bounding box center [112, 117] width 54 height 12
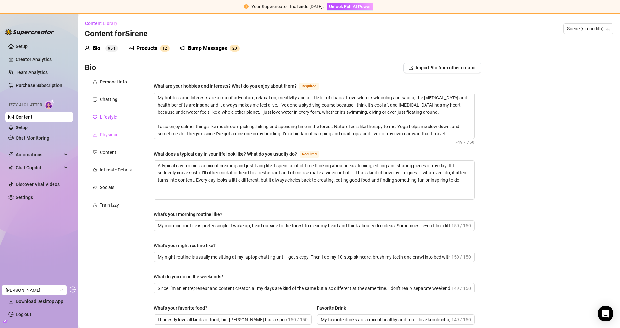
click at [113, 130] on div "Physique" at bounding box center [112, 135] width 54 height 12
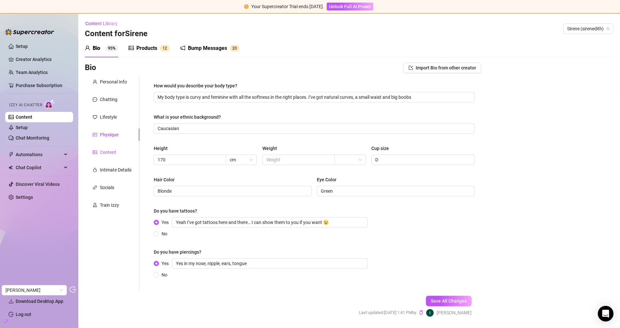
click at [114, 154] on div "Content" at bounding box center [108, 152] width 16 height 7
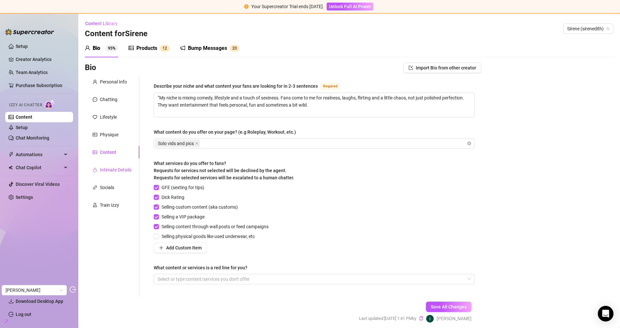
click at [108, 168] on div "Intimate Details" at bounding box center [116, 169] width 32 height 7
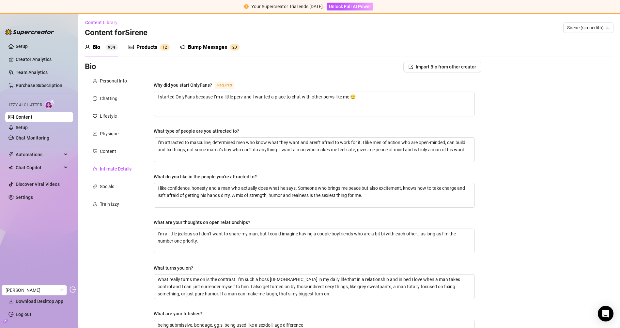
scroll to position [1, 0]
click at [111, 181] on div "Socials" at bounding box center [112, 186] width 54 height 12
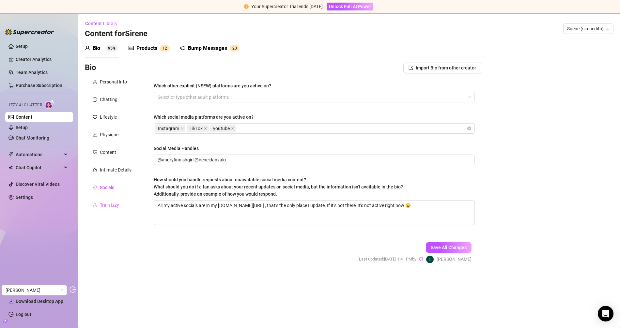
click at [113, 200] on div "Train Izzy" at bounding box center [112, 205] width 54 height 12
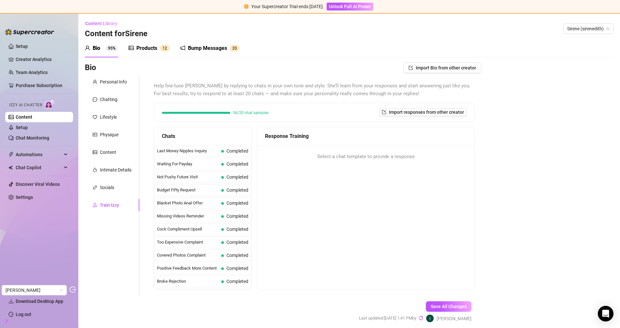
click at [152, 49] on div "Products" at bounding box center [146, 48] width 21 height 8
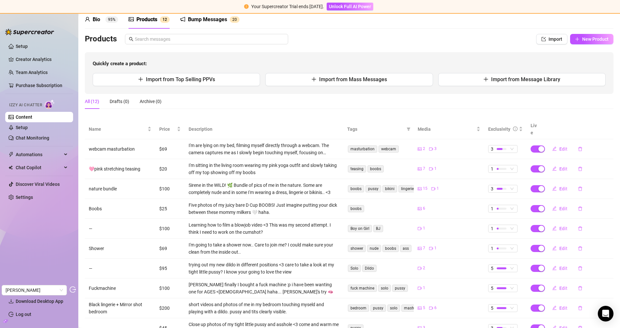
scroll to position [20, 0]
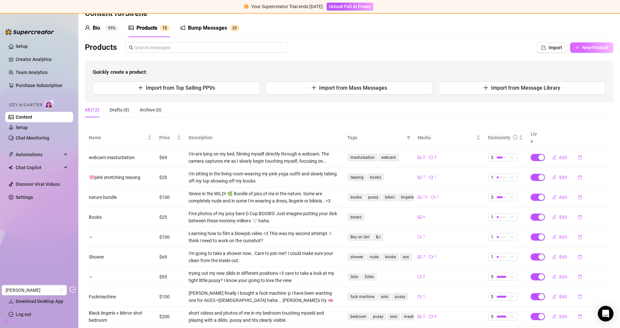
click at [589, 46] on span "New Product" at bounding box center [595, 47] width 26 height 5
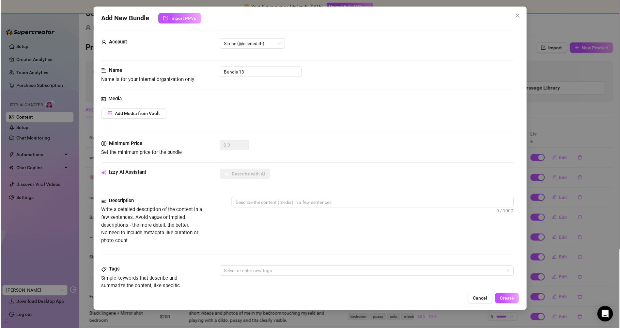
scroll to position [199, 0]
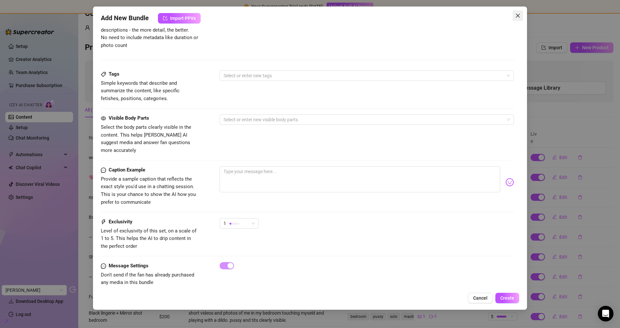
click at [516, 16] on icon "close" at bounding box center [517, 15] width 5 height 5
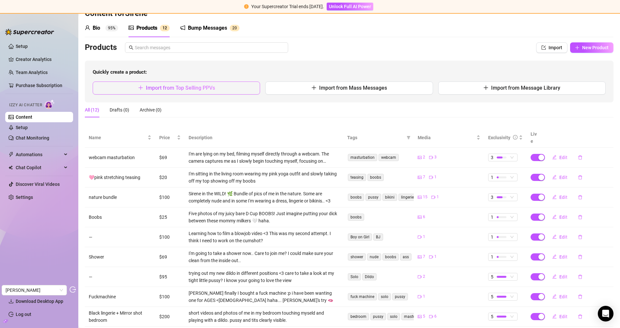
click at [197, 92] on button "Import from Top Selling PPVs" at bounding box center [176, 88] width 167 height 13
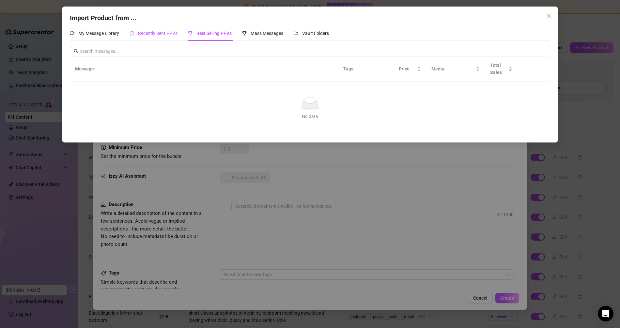
click at [158, 36] on span "Recently Sent PPVs" at bounding box center [157, 33] width 39 height 5
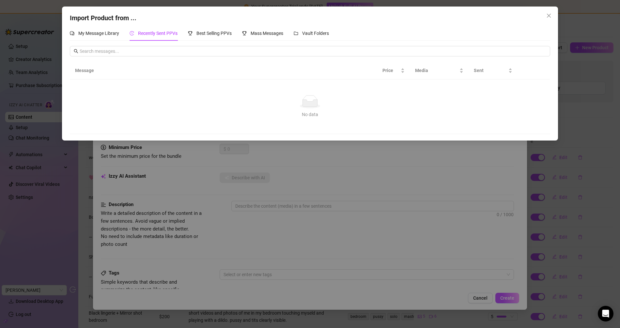
click at [294, 35] on div "My Message Library Recently Sent PPVs Best Selling PPVs Mass Messages Vault Fol…" at bounding box center [199, 33] width 259 height 15
click at [312, 35] on span "Vault Folders" at bounding box center [315, 33] width 27 height 5
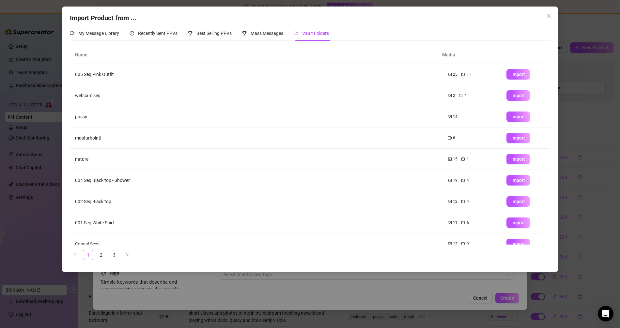
type textarea "Describe the content (media) in a few sentences"
click at [243, 26] on div "Mass Messages" at bounding box center [262, 33] width 41 height 15
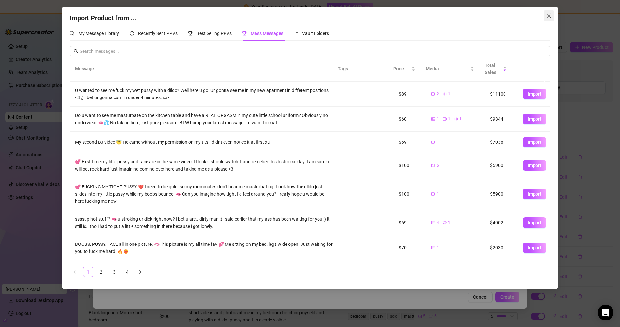
click at [547, 14] on icon "close" at bounding box center [549, 16] width 4 height 4
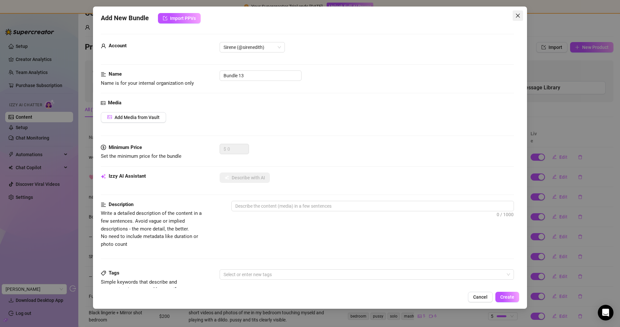
click at [515, 15] on icon "close" at bounding box center [517, 15] width 5 height 5
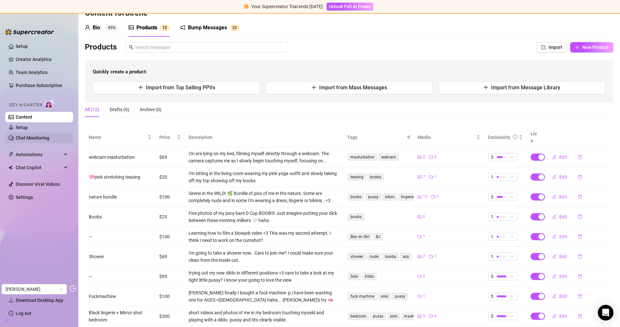
drag, startPoint x: 25, startPoint y: 139, endPoint x: 65, endPoint y: 142, distance: 39.9
click at [25, 139] on link "Chat Monitoring" at bounding box center [33, 137] width 34 height 5
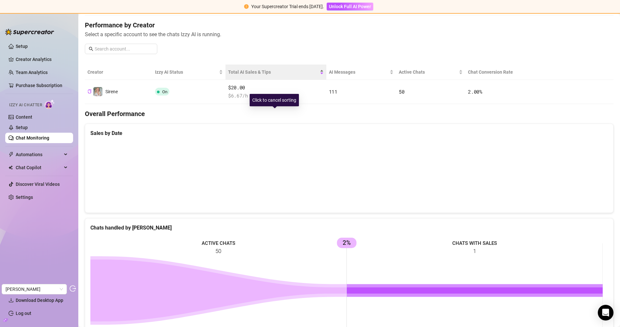
scroll to position [79, 0]
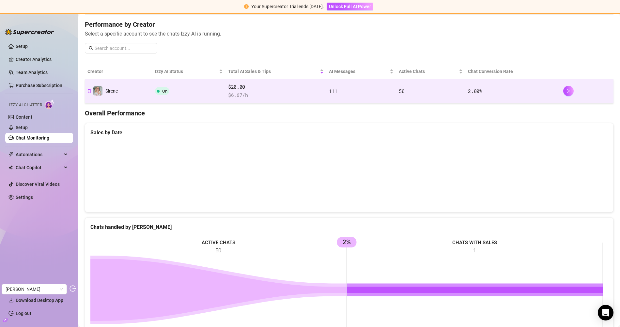
click at [300, 94] on span "$ 6.67 /h" at bounding box center [276, 95] width 96 height 8
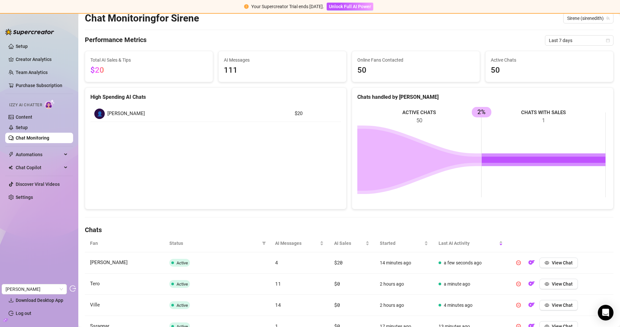
scroll to position [64, 0]
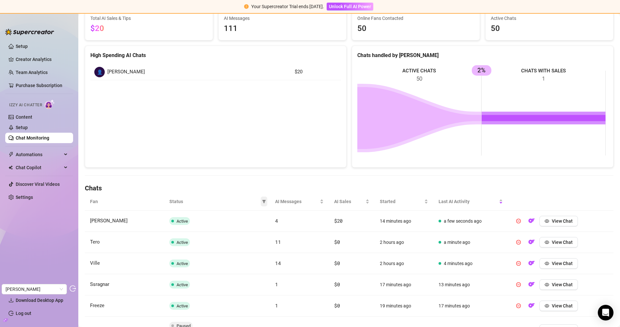
click at [263, 202] on span at bounding box center [264, 202] width 7 height 10
click at [238, 255] on span "Exited" at bounding box center [238, 254] width 43 height 7
click at [255, 267] on span "OK" at bounding box center [257, 267] width 6 height 5
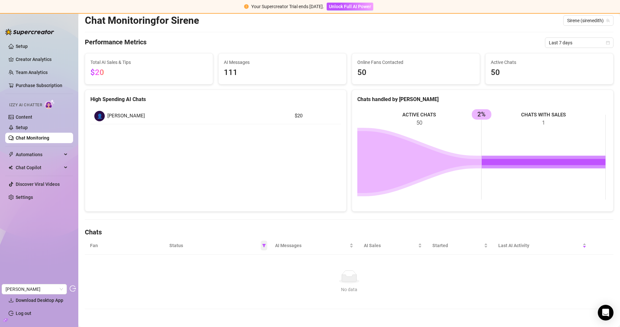
click at [261, 246] on span at bounding box center [264, 246] width 7 height 10
click at [236, 298] on span "Exited" at bounding box center [229, 298] width 15 height 5
checkbox input "false"
click at [256, 310] on span "OK" at bounding box center [257, 311] width 6 height 5
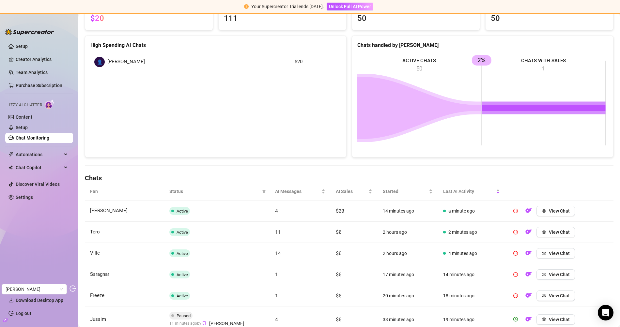
scroll to position [81, 0]
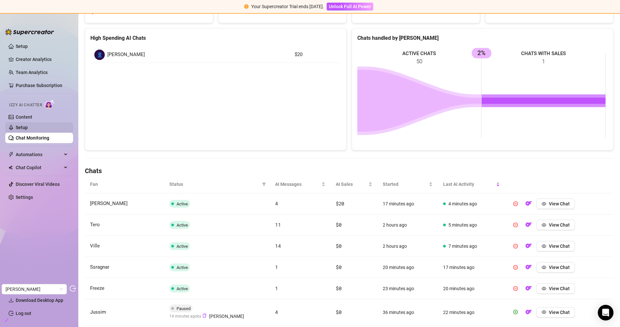
click at [28, 125] on link "Setup" at bounding box center [22, 127] width 12 height 5
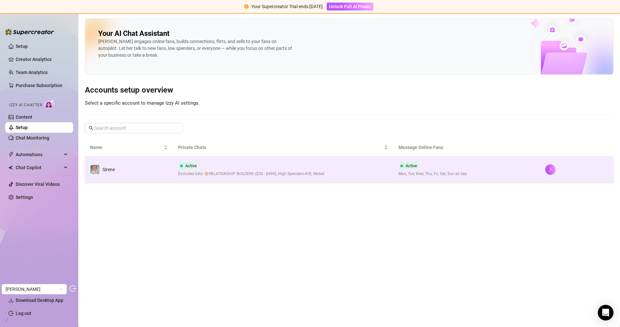
click at [226, 164] on div "Active Excluded lists: 😍RELATIONSHIP BUILDERS ($50 - $499), High Spenders-4YE, …" at bounding box center [251, 169] width 146 height 15
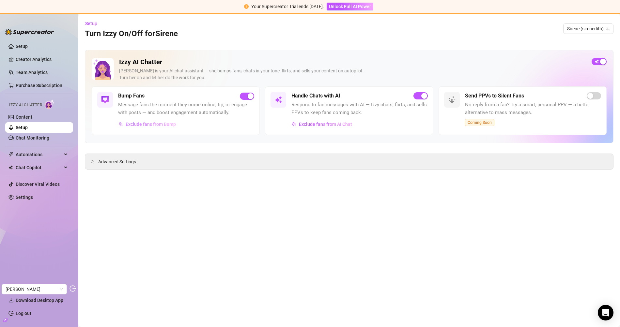
click at [164, 123] on span "Exclude fans from Bump" at bounding box center [151, 124] width 50 height 5
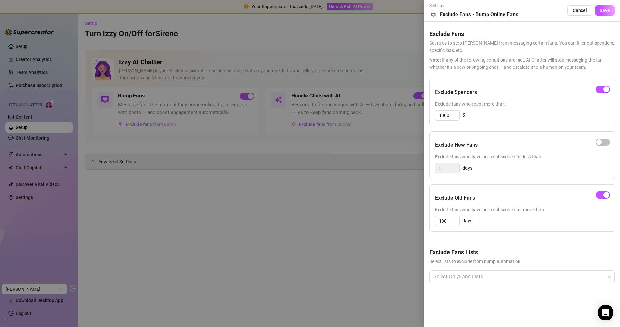
click at [272, 243] on div at bounding box center [310, 163] width 620 height 327
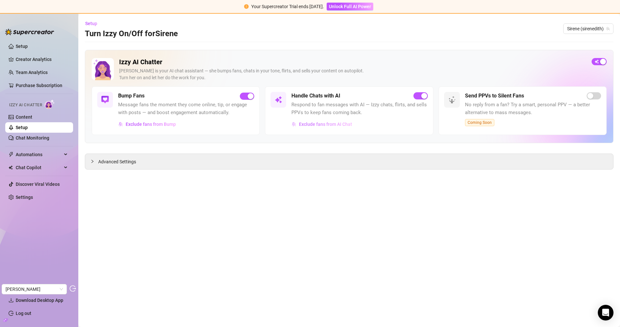
click at [317, 122] on span "Exclude fans from AI Chat" at bounding box center [325, 124] width 53 height 5
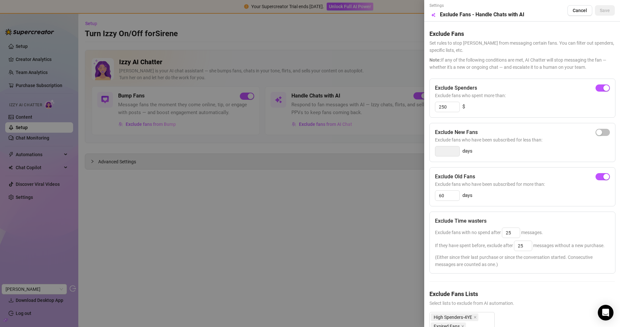
scroll to position [55, 0]
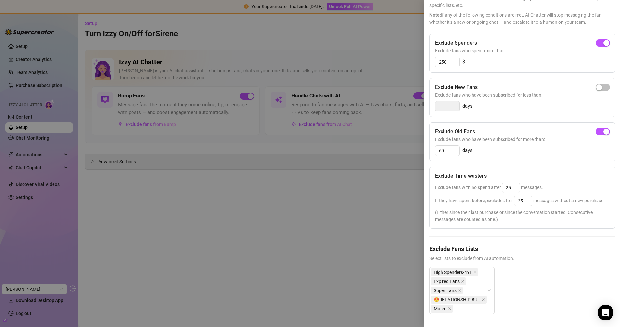
click at [227, 59] on div at bounding box center [310, 163] width 620 height 327
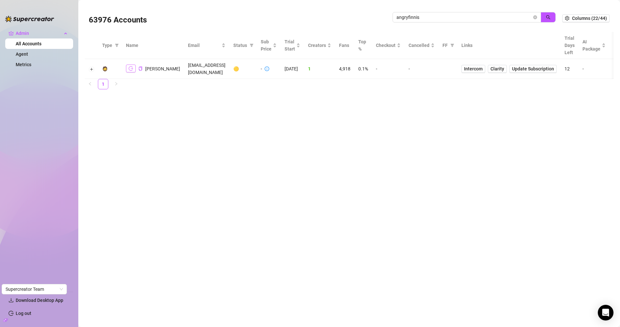
click at [130, 66] on icon "logout" at bounding box center [131, 68] width 5 height 5
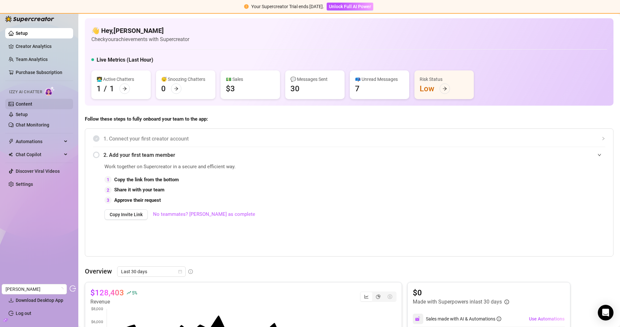
click at [30, 104] on link "Content" at bounding box center [24, 103] width 17 height 5
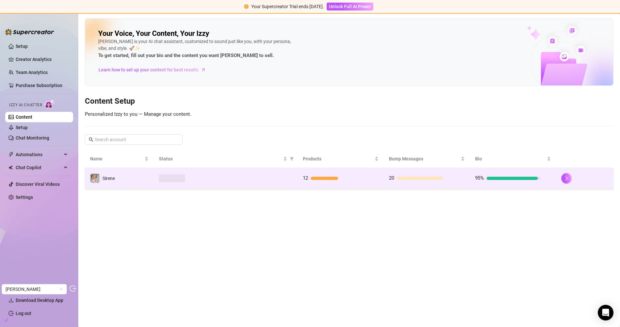
click at [157, 181] on td at bounding box center [226, 178] width 144 height 21
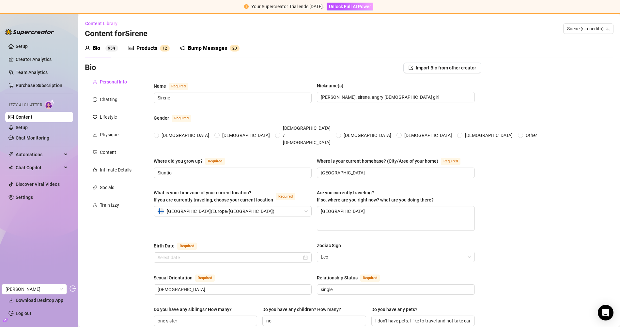
radio input "true"
type input "[DATE]"
click at [220, 53] on div "Bump Messages 2 0" at bounding box center [209, 48] width 59 height 18
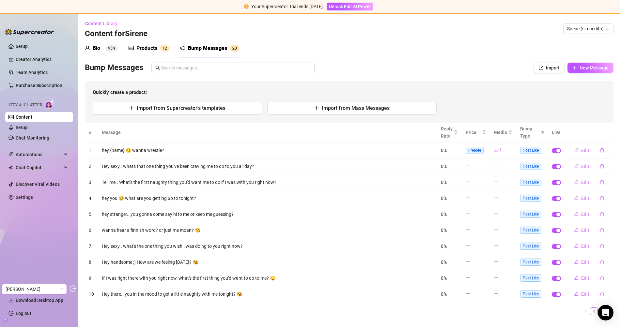
scroll to position [11, 0]
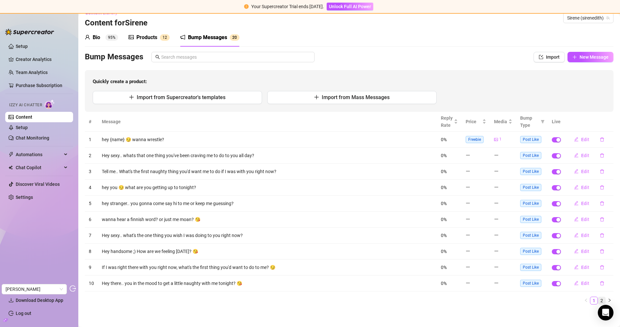
click at [598, 298] on link "2" at bounding box center [601, 300] width 7 height 7
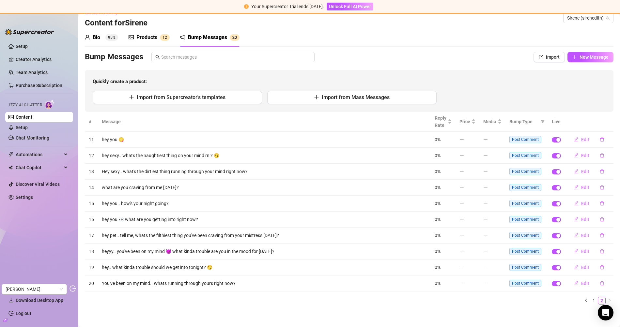
click at [528, 234] on span "Post Comment" at bounding box center [525, 235] width 32 height 7
click at [590, 299] on link "1" at bounding box center [593, 300] width 7 height 7
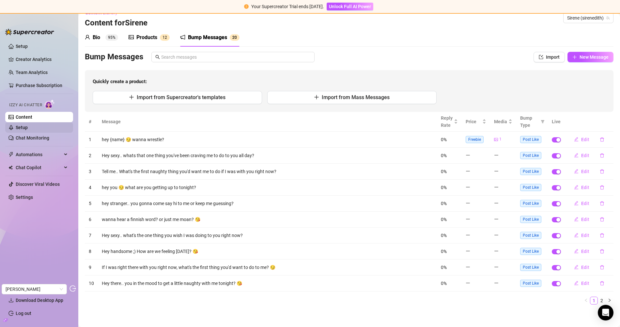
click at [28, 130] on link "Setup" at bounding box center [22, 127] width 12 height 5
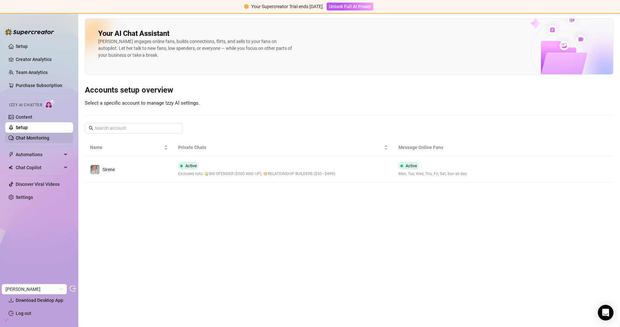
click at [45, 136] on link "Chat Monitoring" at bounding box center [33, 137] width 34 height 5
